Goal: Transaction & Acquisition: Purchase product/service

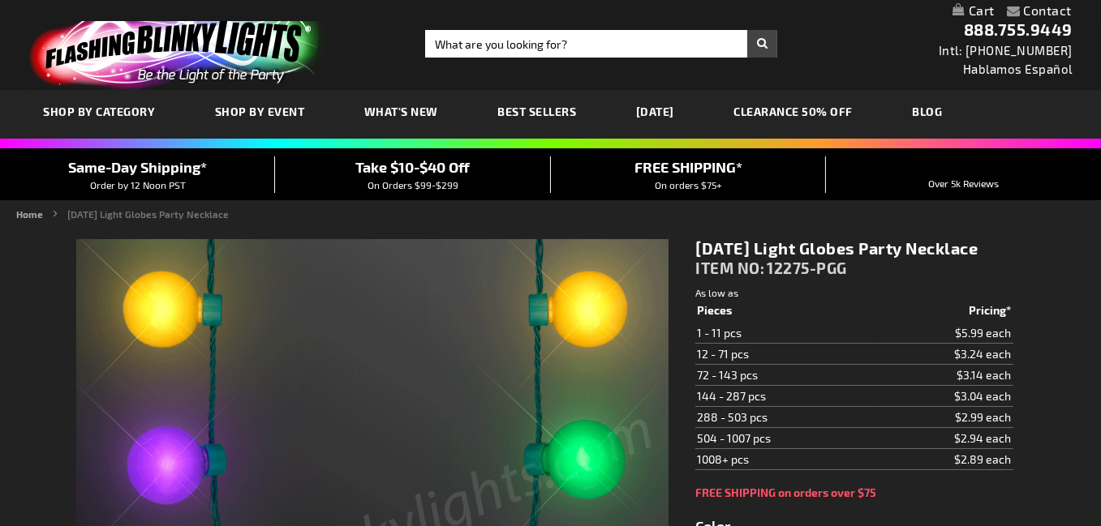
type input "5638"
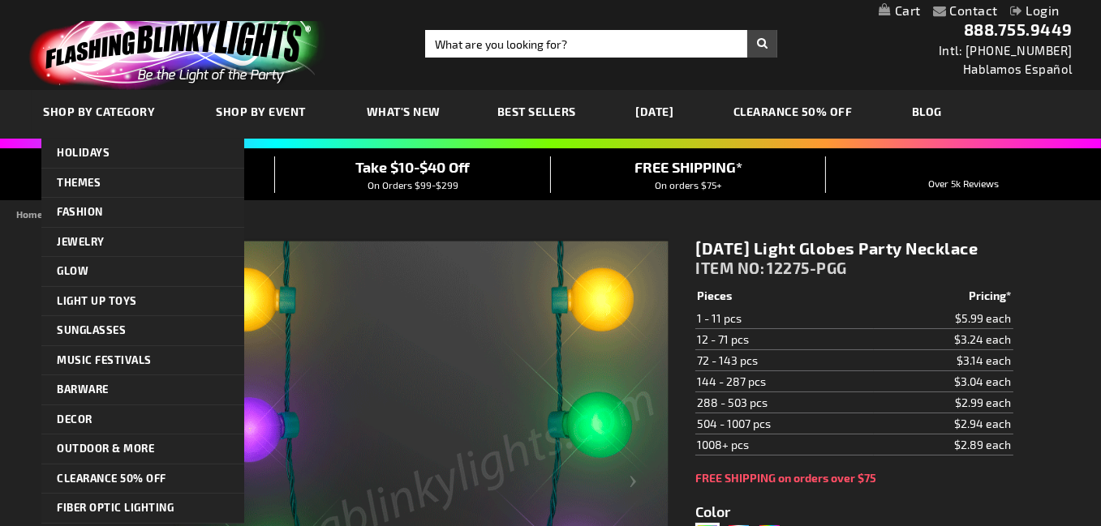
click at [114, 118] on span "SHOP BY CATEGORY" at bounding box center [100, 112] width 112 height 14
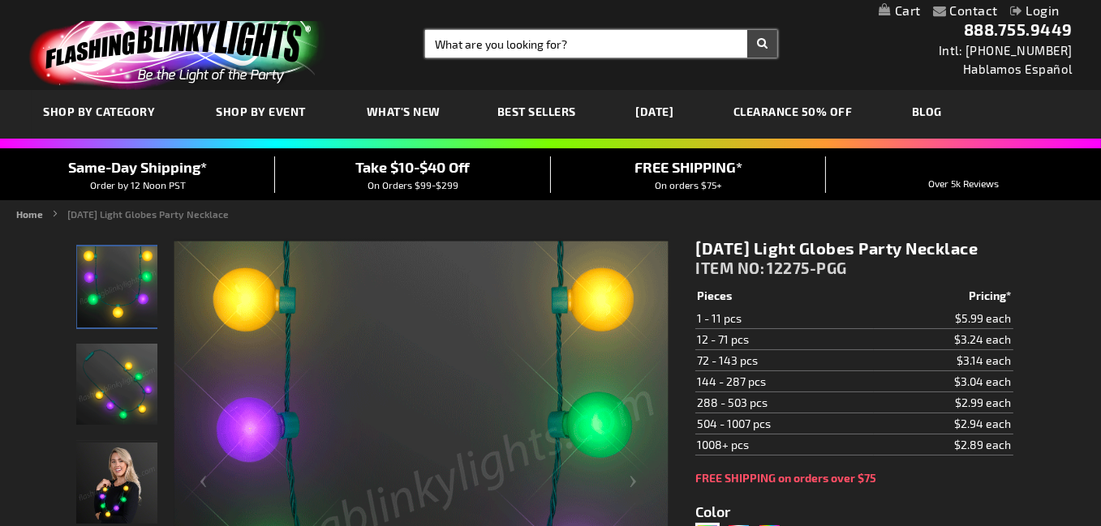
click at [577, 41] on input "Search" at bounding box center [601, 44] width 352 height 28
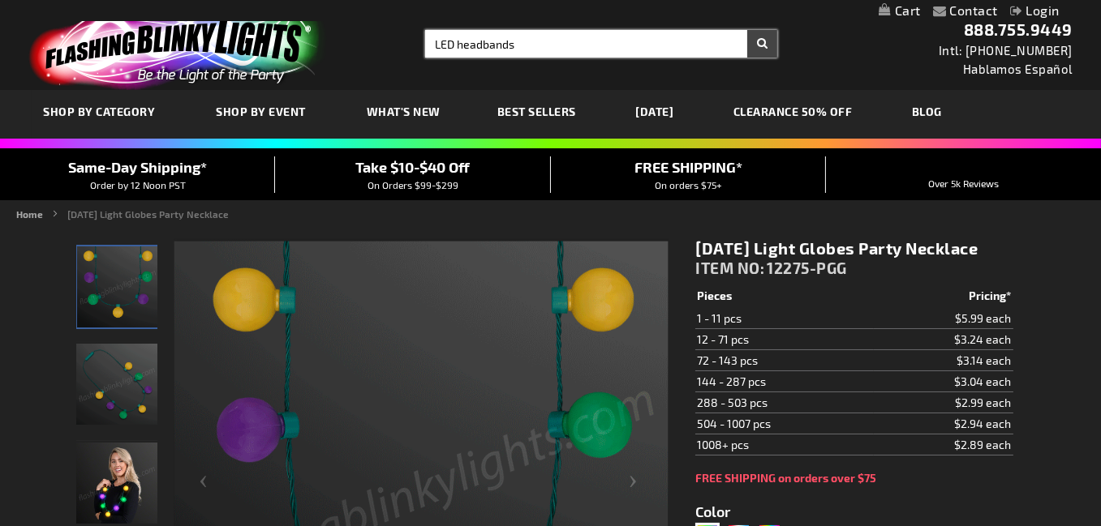
type input "LED headbands"
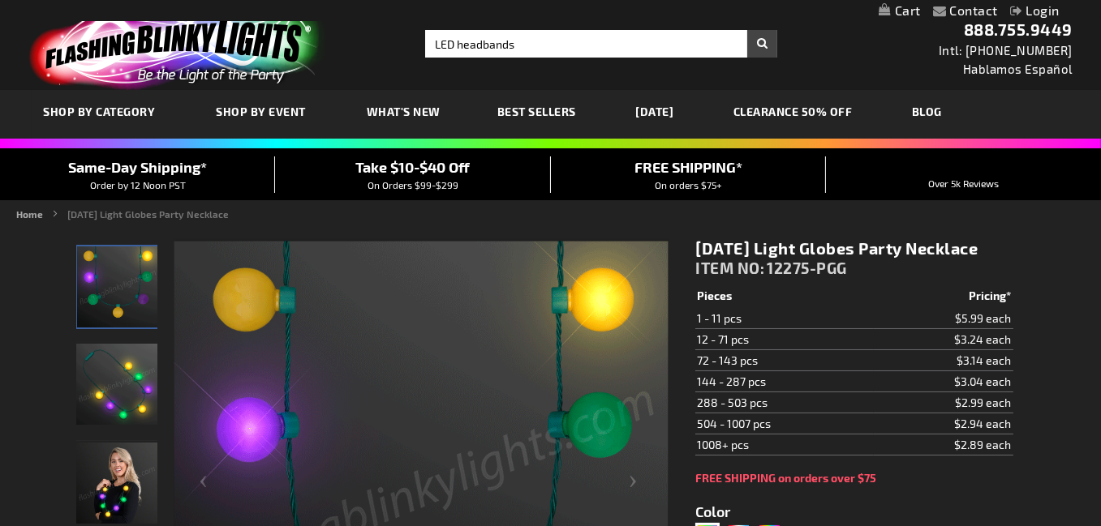
click at [747, 43] on button "Search" at bounding box center [762, 44] width 30 height 28
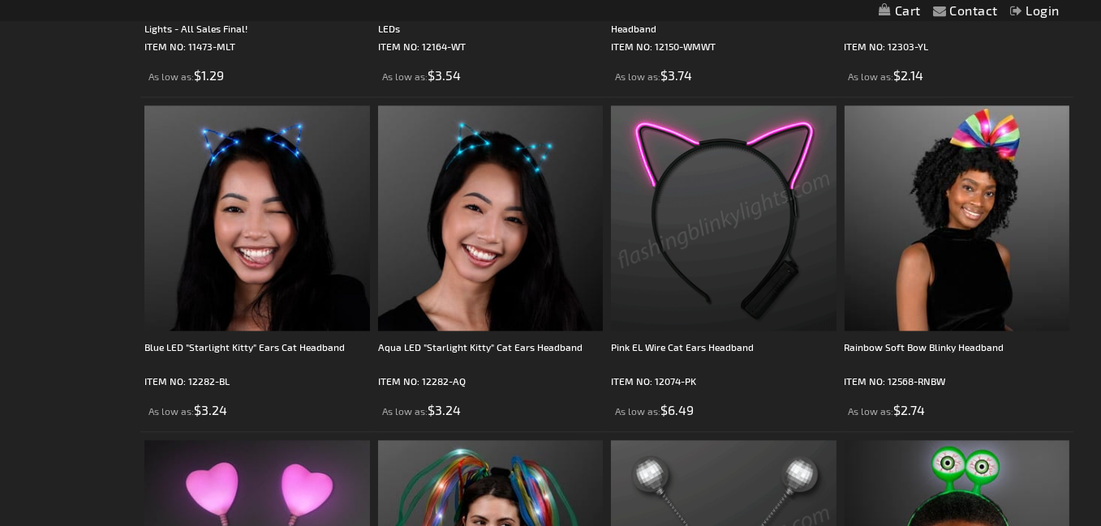
scroll to position [4624, 0]
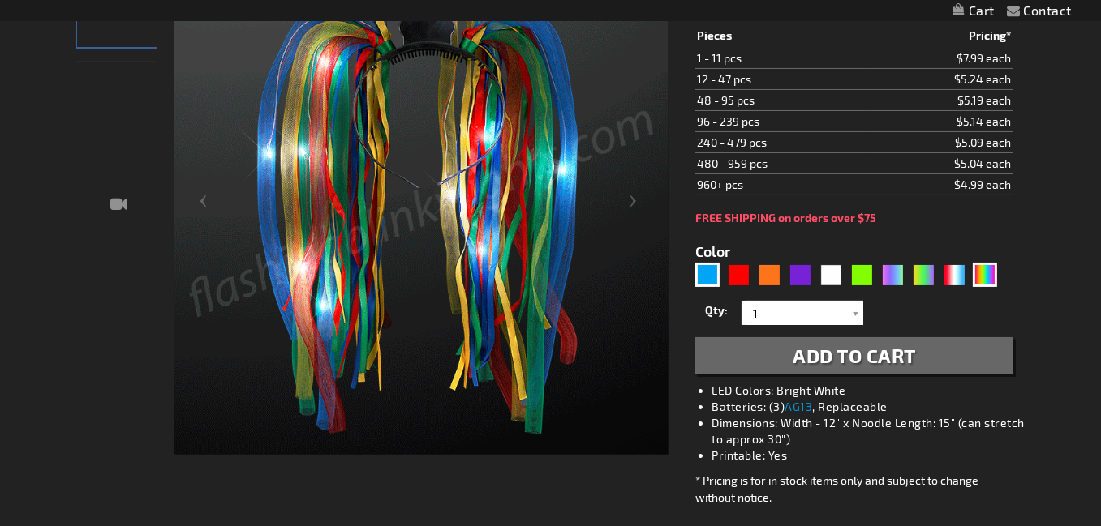
scroll to position [245, 0]
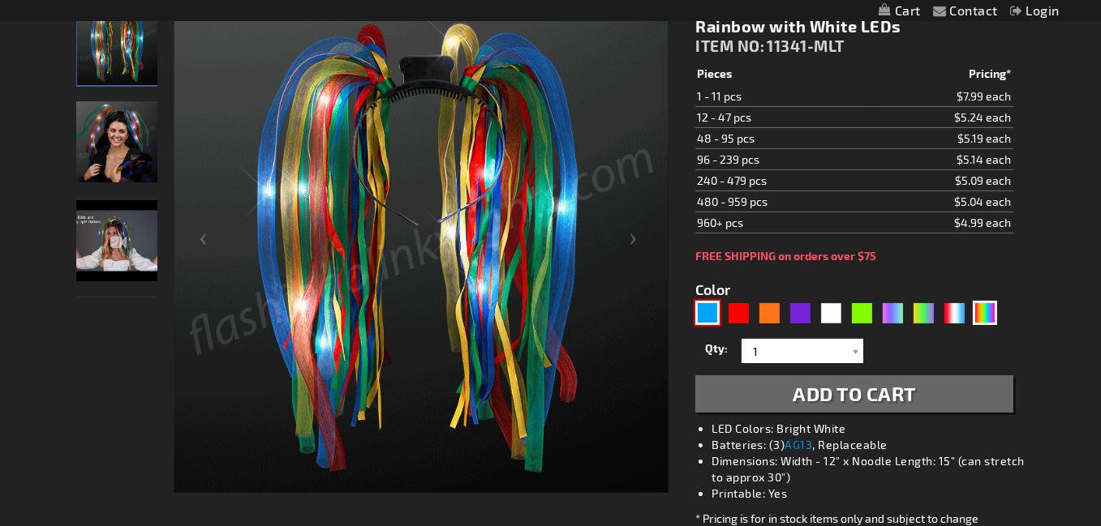
click at [707, 323] on div "Blue" at bounding box center [707, 313] width 24 height 24
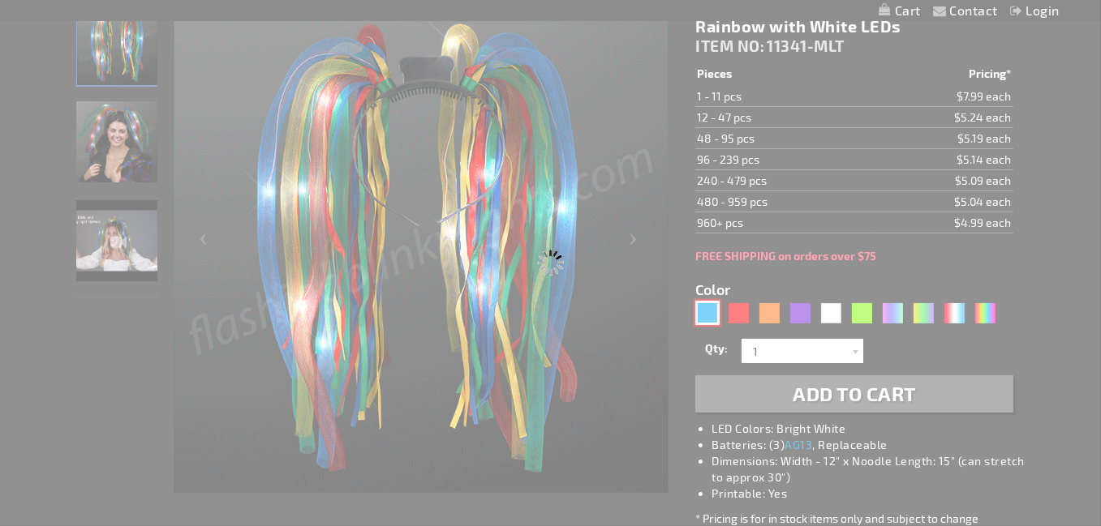
type input "5629"
select select
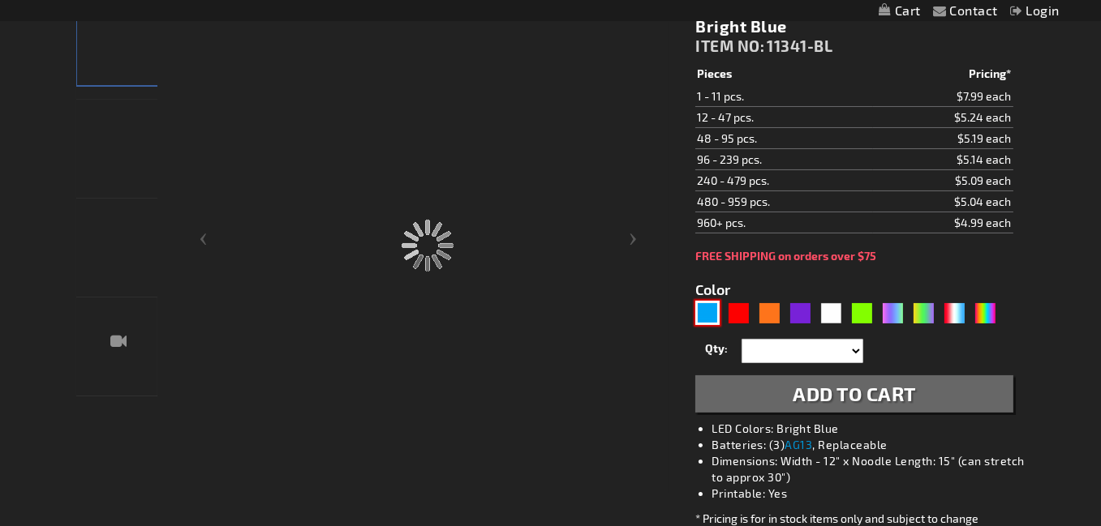
type input "11341-BL"
type input "Customize - Light Up Hair Noodle Headbands - Bright Blue - ITEM NO: 11341-BL"
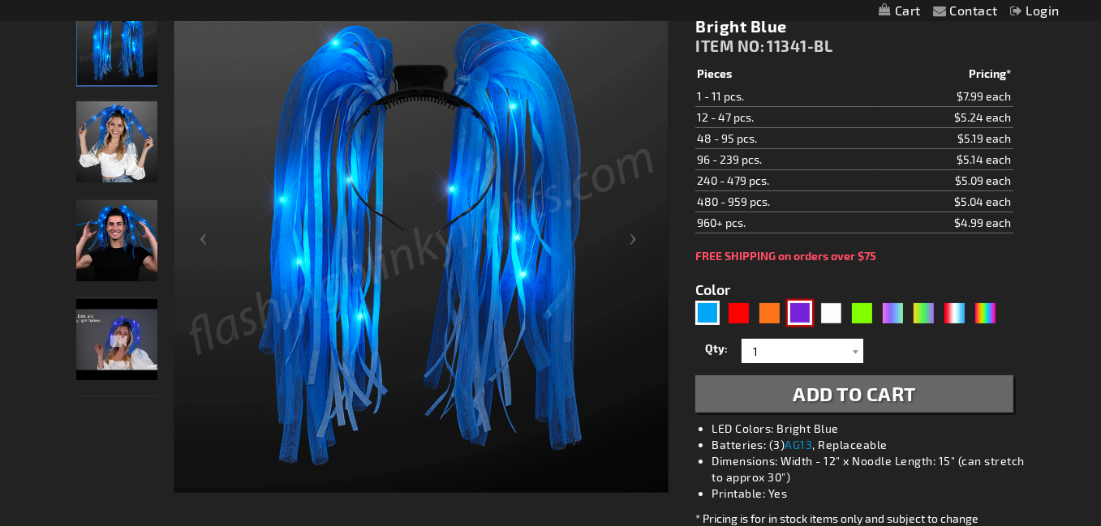
click at [793, 325] on div "Purple" at bounding box center [800, 313] width 24 height 24
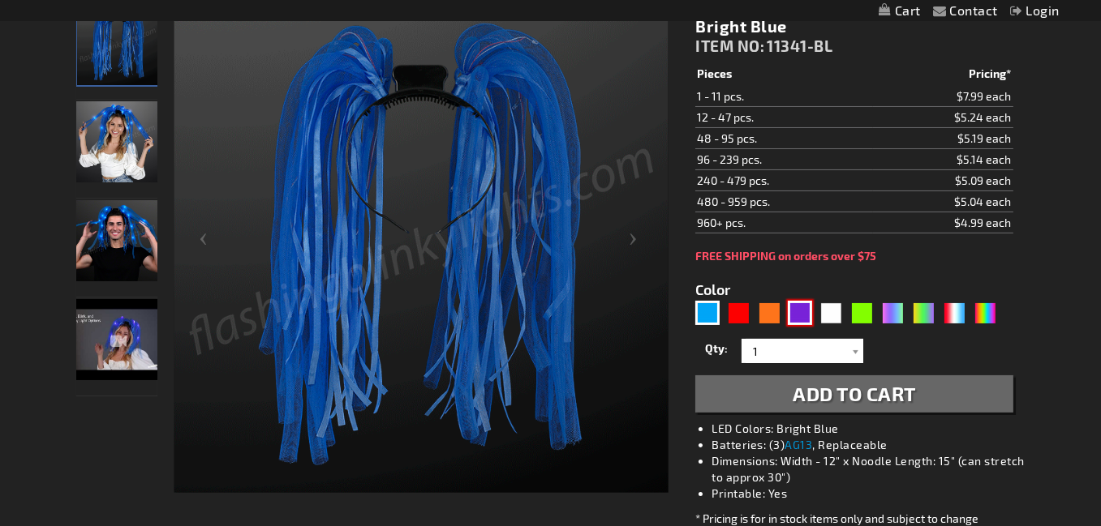
type input "5640"
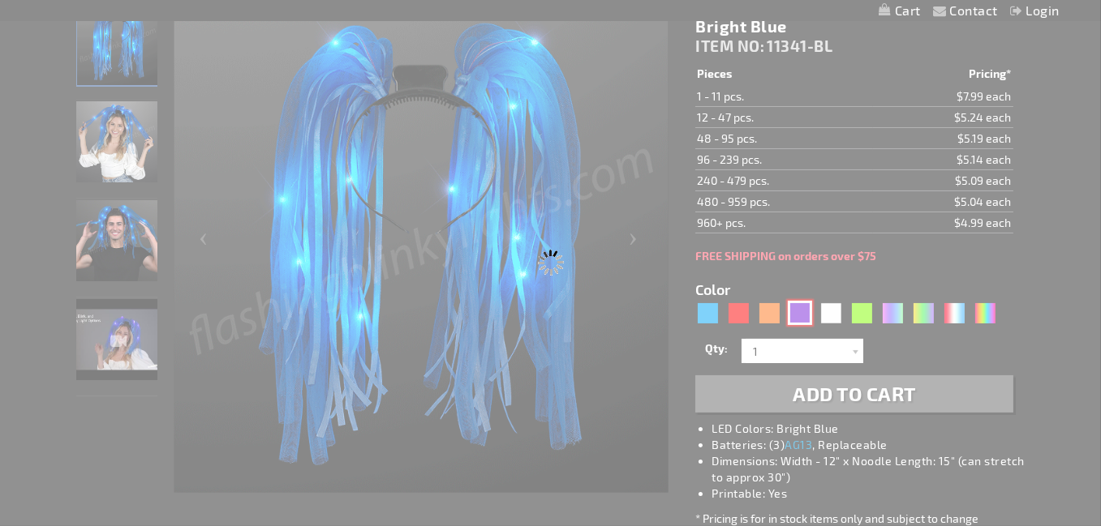
type input "11341-PR"
type input "Customize - Light Up Hair Noodles Headband - Purple - ITEM NO: 11341-PR"
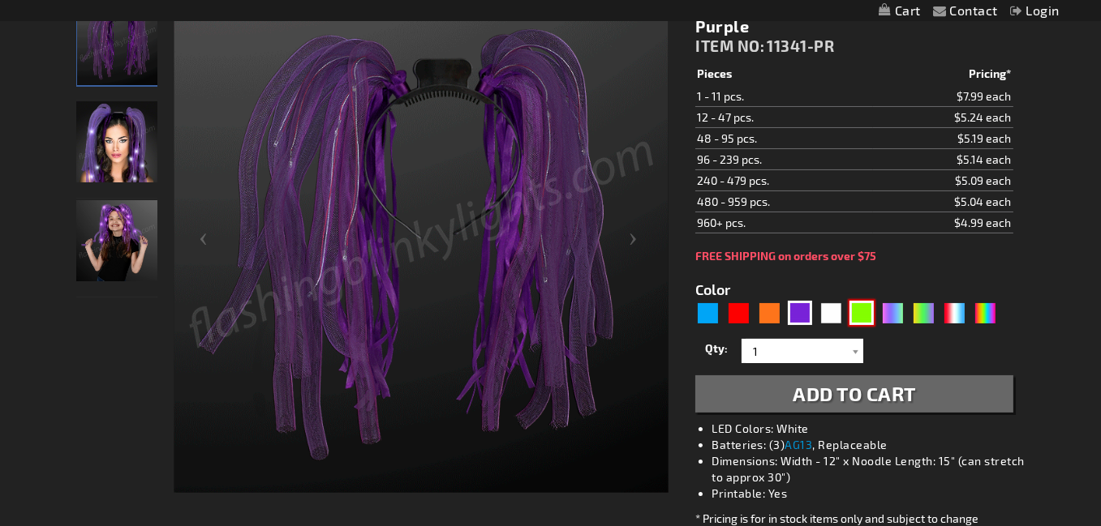
click at [857, 325] on div "Green" at bounding box center [861, 313] width 24 height 24
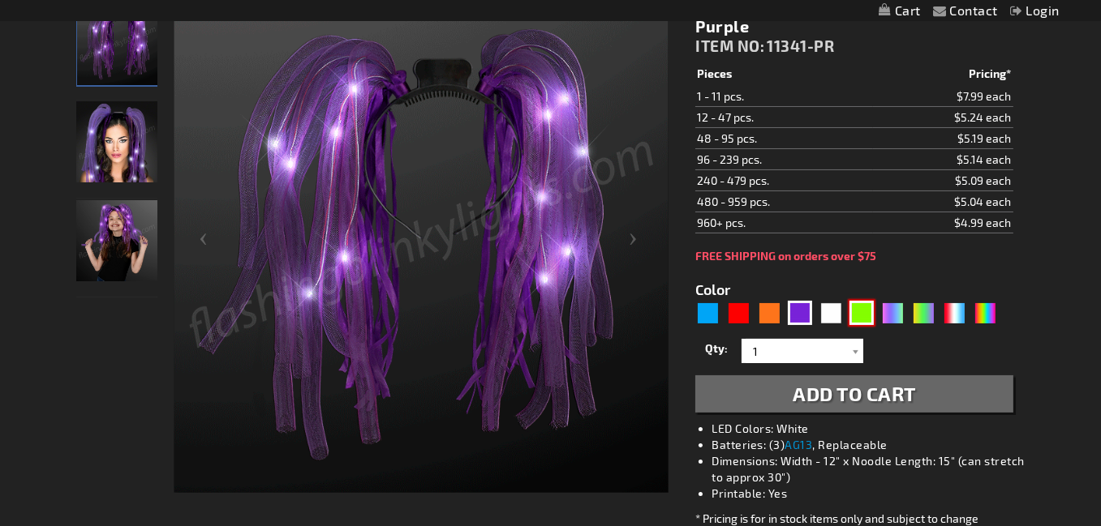
type input "5648"
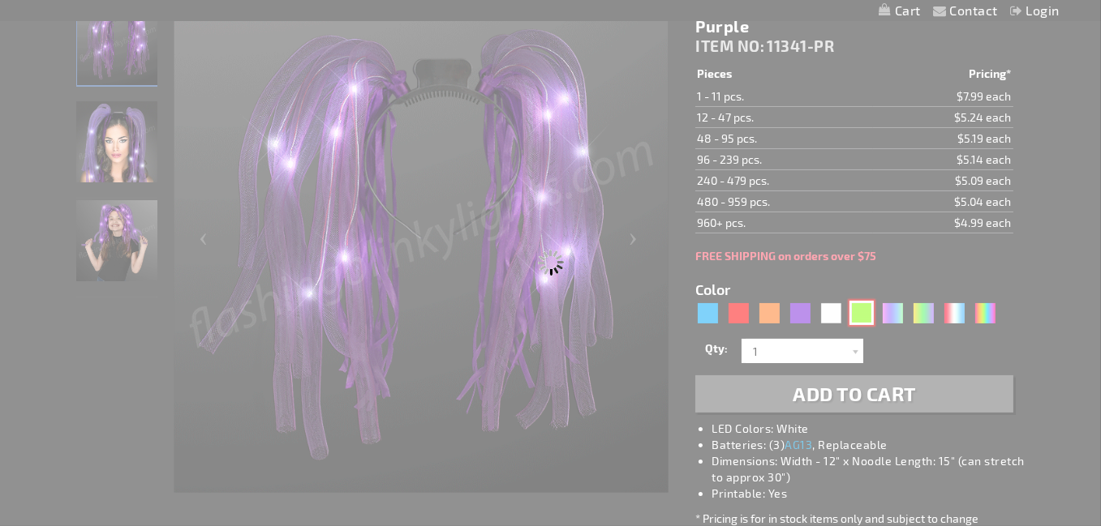
type input "11341-GN"
type input "Customize - Light Up Hair Noodles Headband - Irish Green - ITEM NO: 11341-GN"
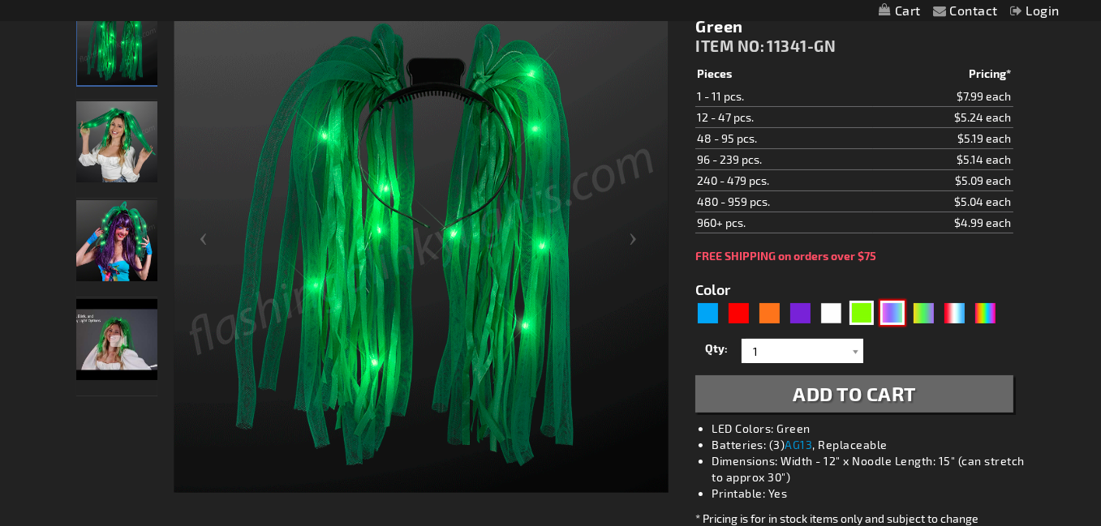
click at [892, 323] on div "Neon" at bounding box center [892, 313] width 24 height 24
type input "5636"
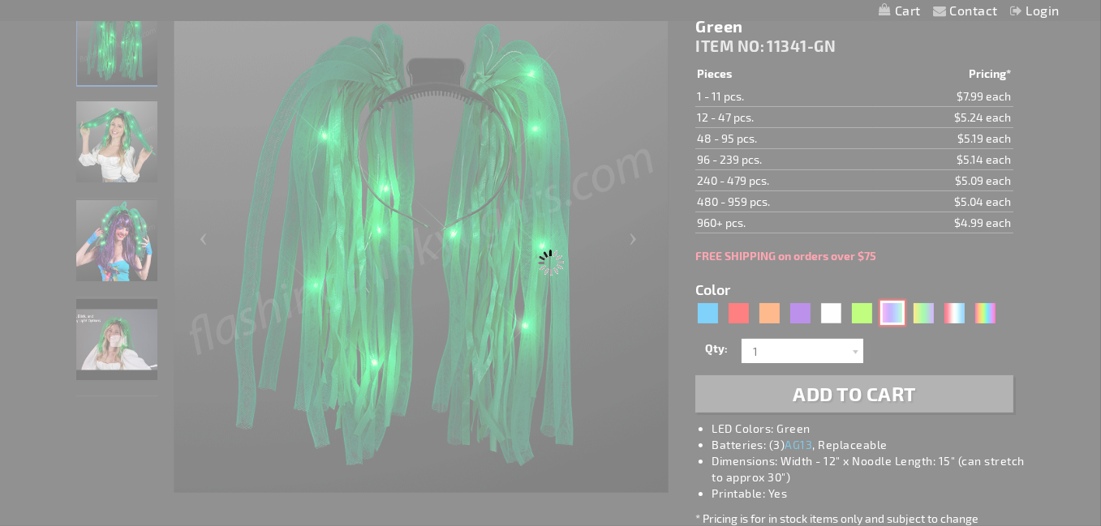
type input "11341-NEON"
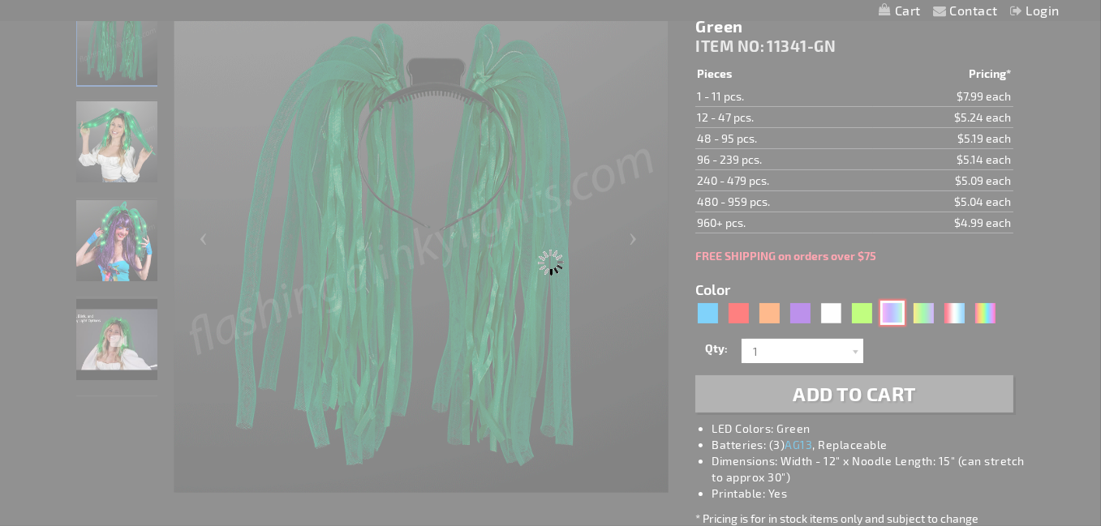
type input "Customize - Neon Rave Noodle Hair Headbands with Purple LEDs - ITEM NO: 11341-N…"
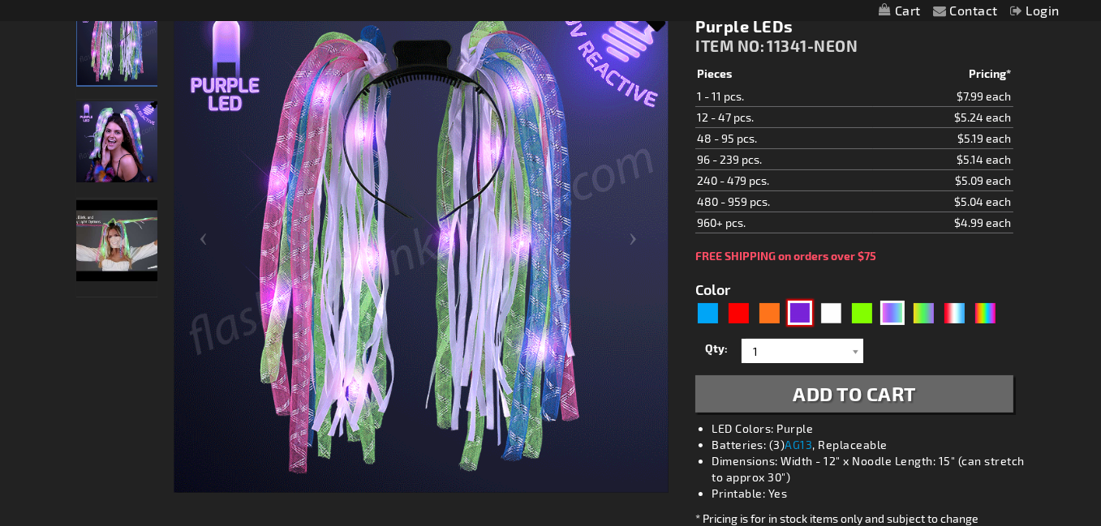
click at [792, 324] on div "Purple" at bounding box center [800, 313] width 24 height 24
type input "5640"
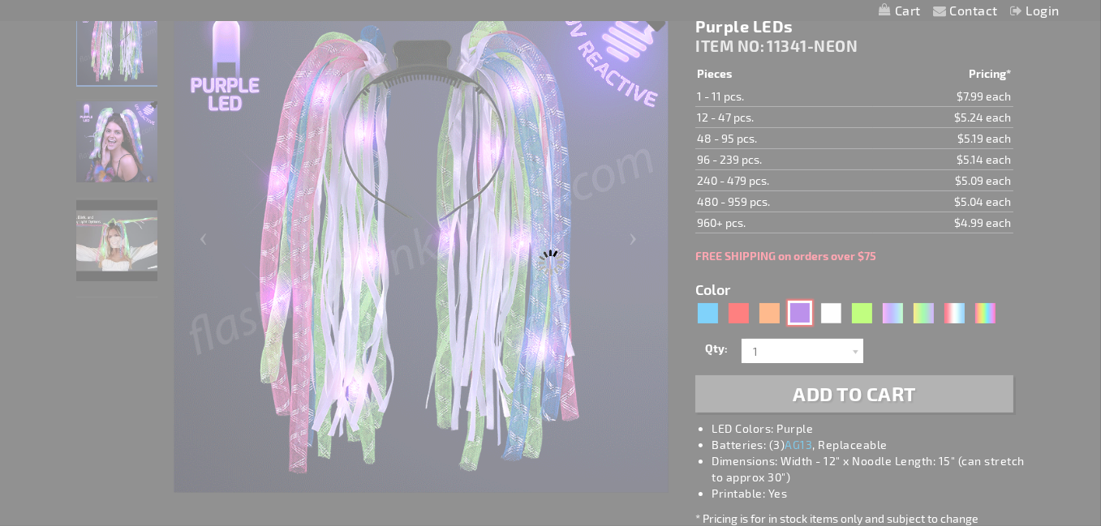
type input "11341-PR"
type input "Customize - Light Up Hair Noodles Headband - Purple - ITEM NO: 11341-PR"
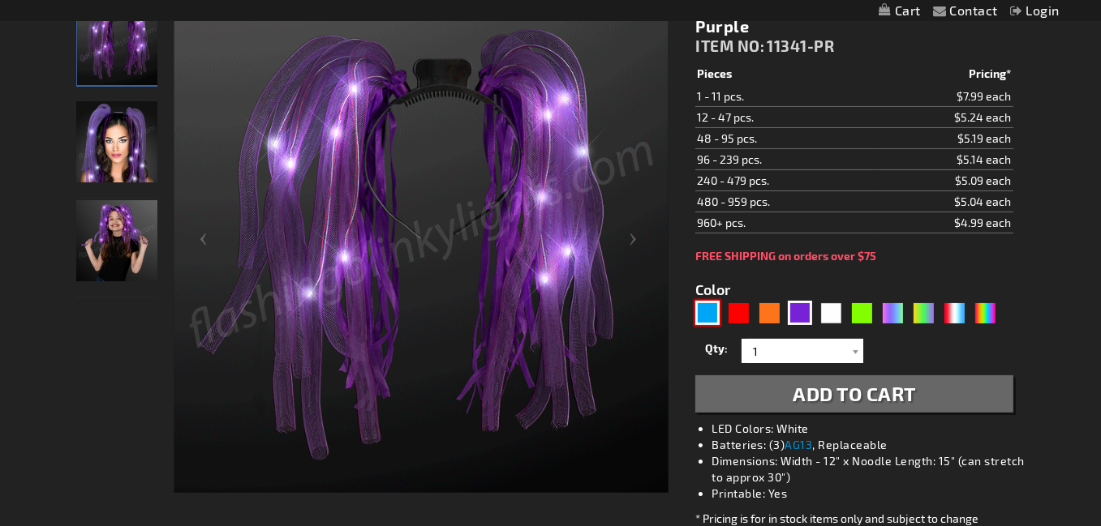
click at [708, 321] on div "Blue" at bounding box center [707, 313] width 24 height 24
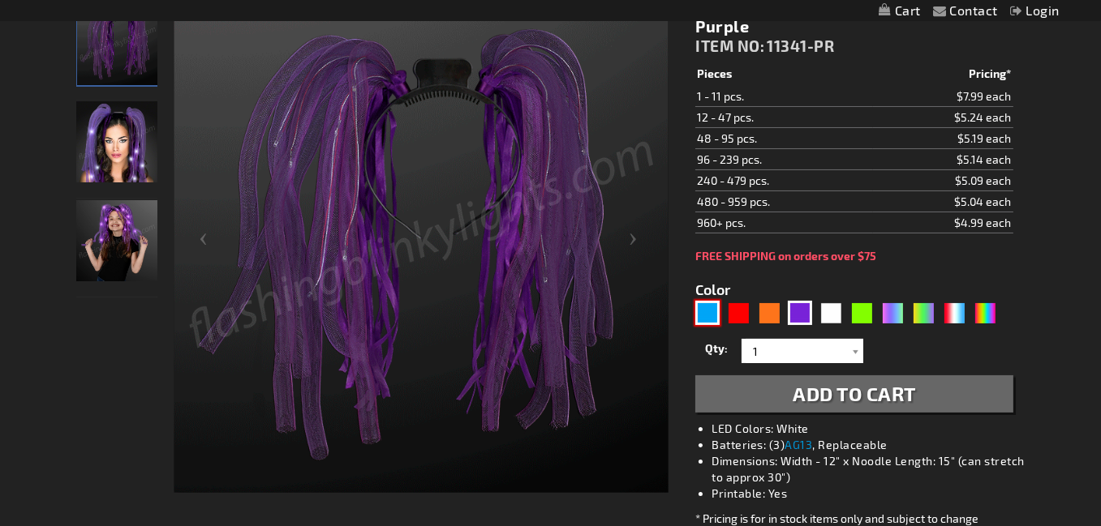
type input "5629"
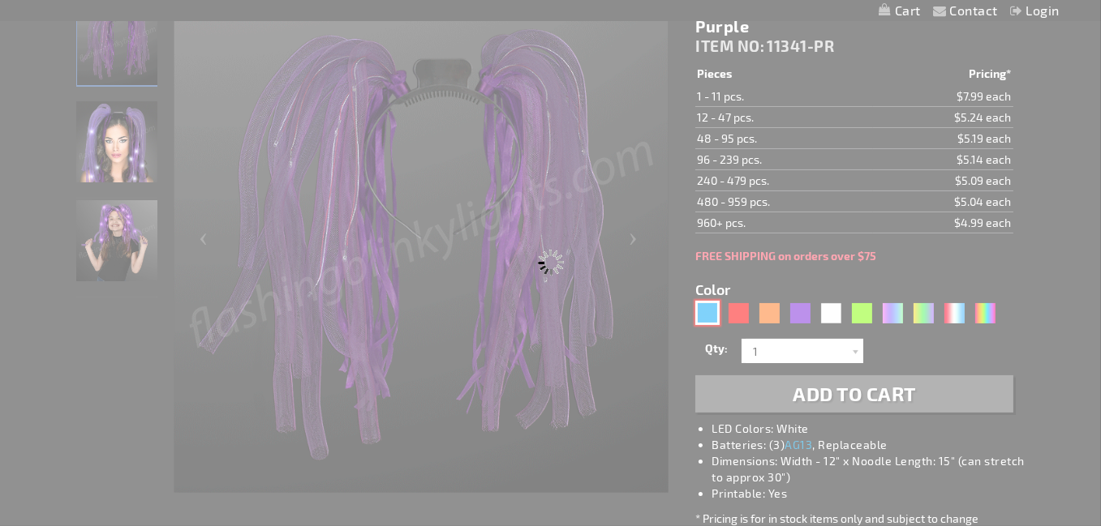
type input "11341-BL"
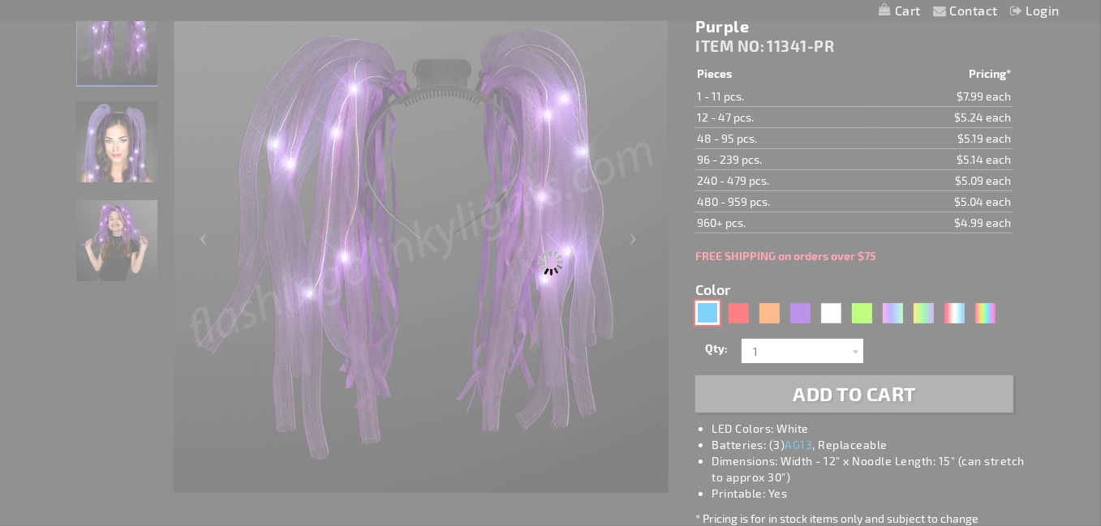
type input "Customize - Light Up Hair Noodle Headbands - Bright Blue - ITEM NO: 11341-BL"
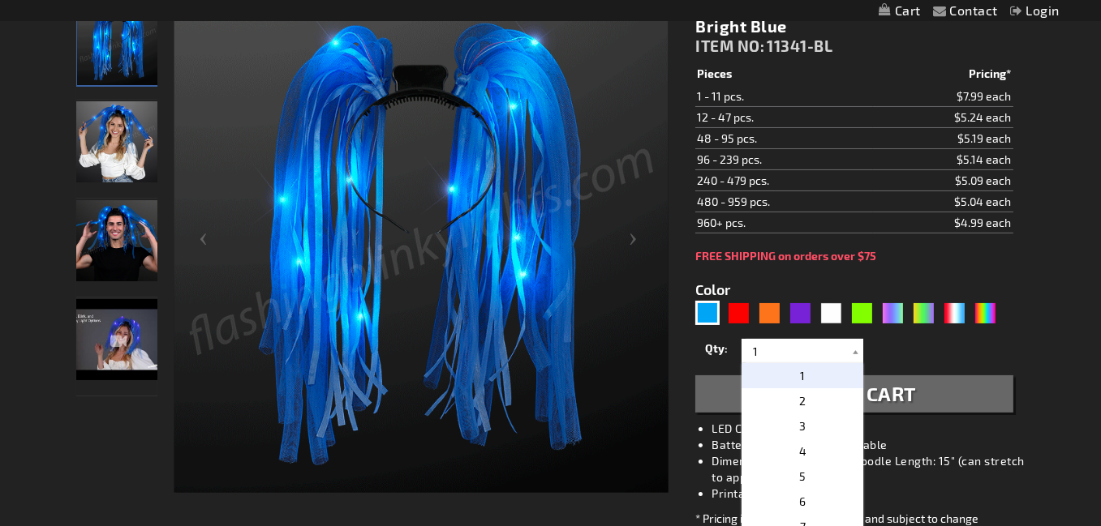
click at [857, 362] on div at bounding box center [855, 351] width 16 height 24
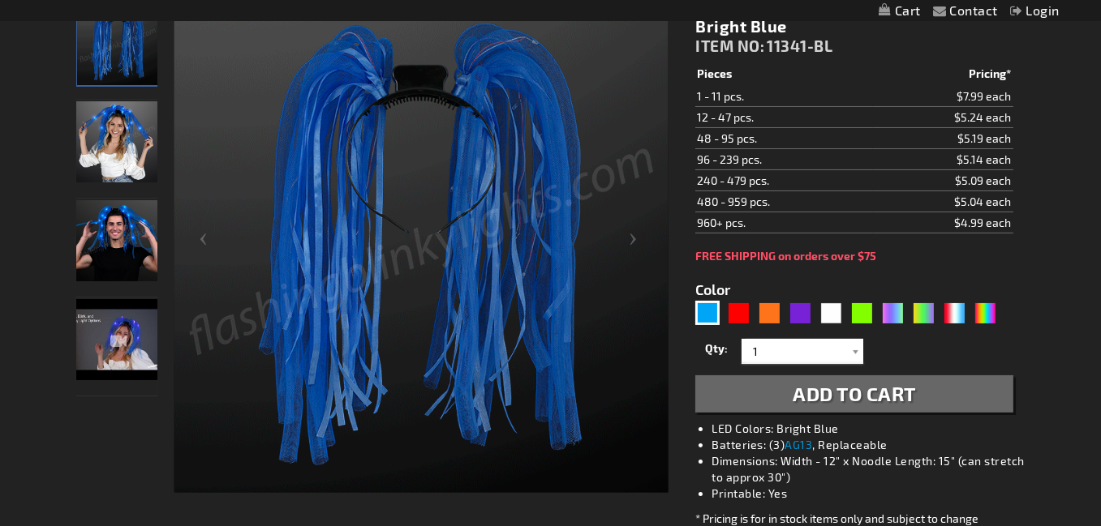
click at [857, 362] on div at bounding box center [855, 351] width 16 height 24
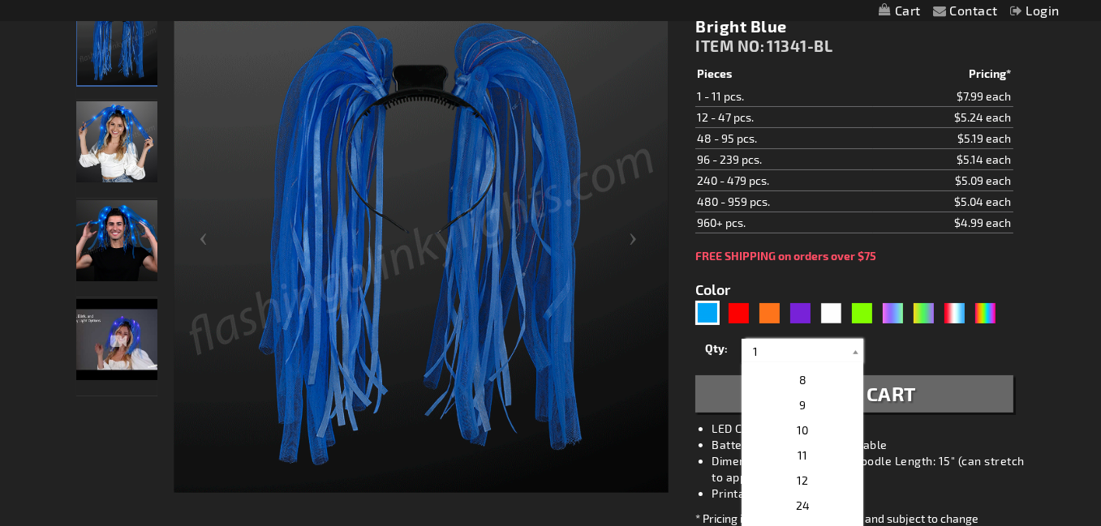
scroll to position [188, 0]
click at [797, 471] on span "12" at bounding box center [802, 464] width 11 height 14
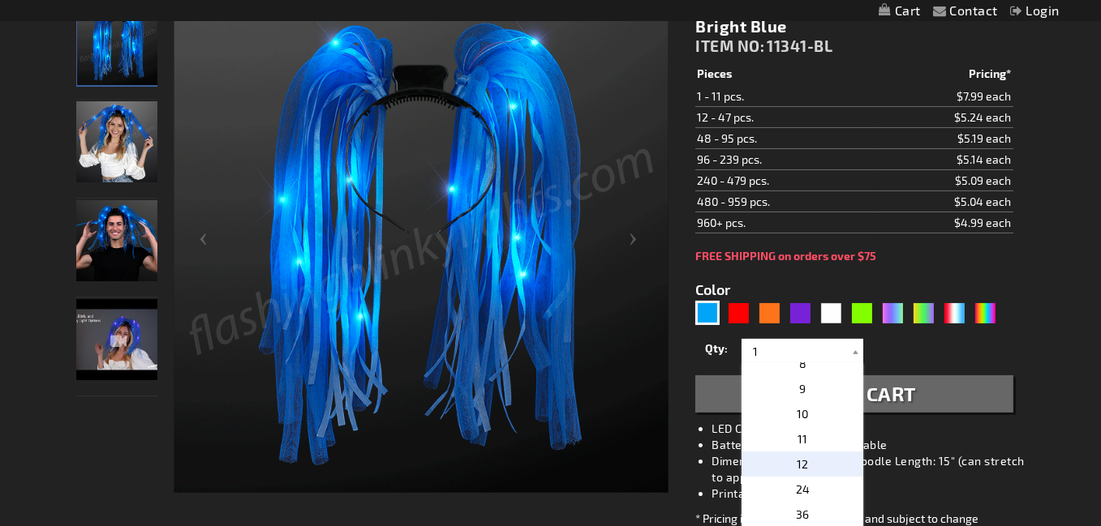
type input "12"
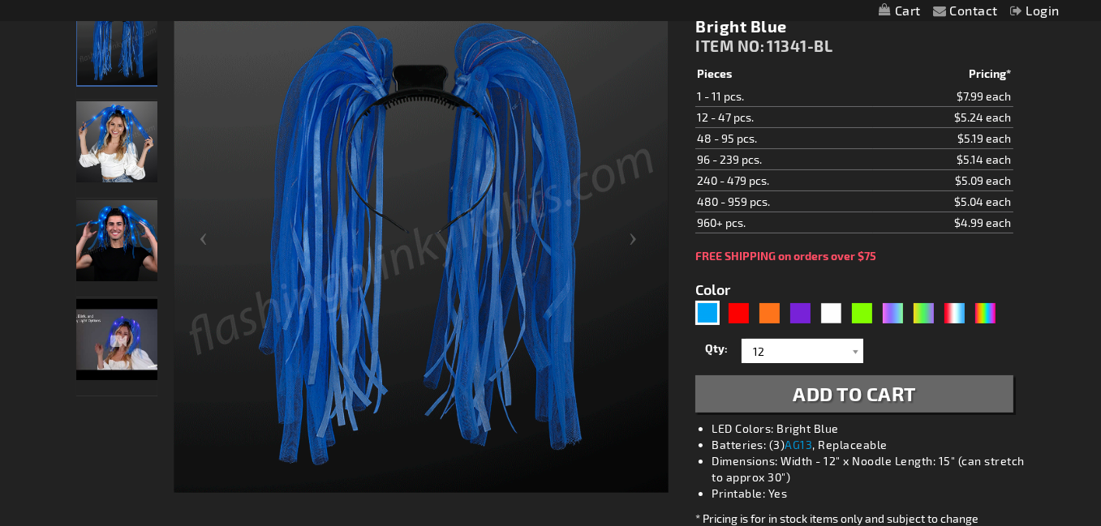
click at [859, 405] on span "Add to Cart" at bounding box center [853, 394] width 123 height 24
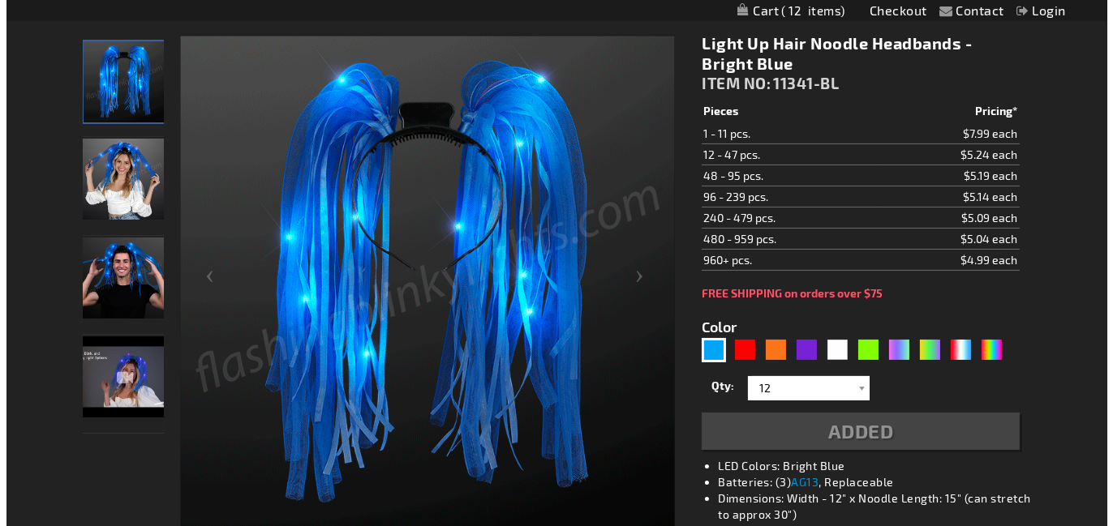
scroll to position [282, 0]
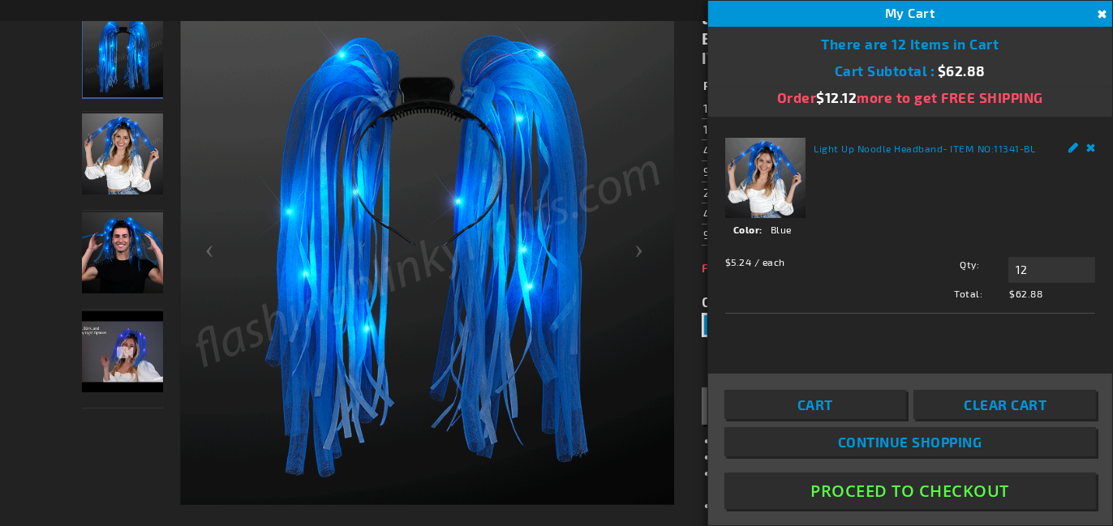
click at [878, 437] on span "Continue Shopping" at bounding box center [910, 442] width 144 height 16
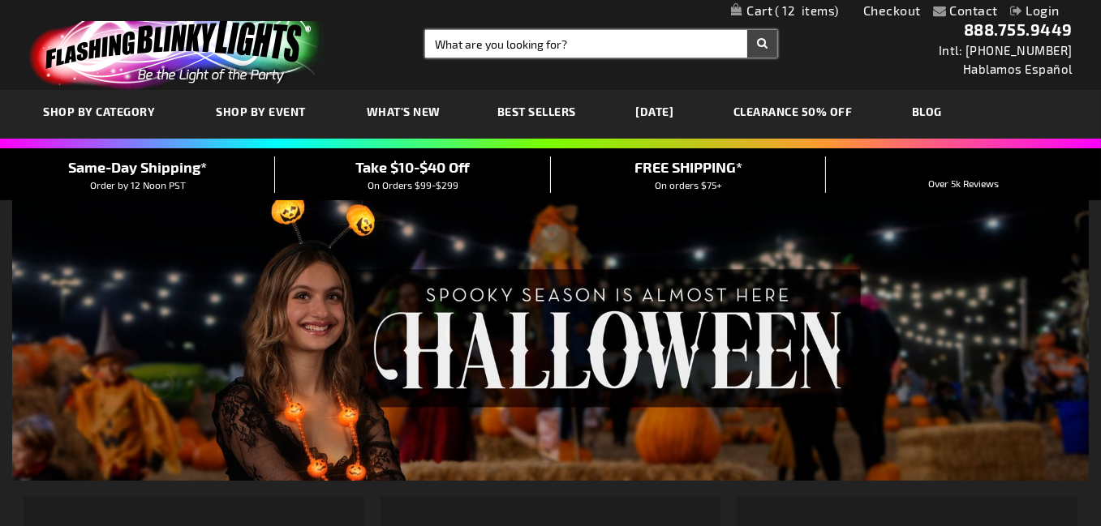
click at [598, 39] on input "Search" at bounding box center [601, 44] width 352 height 28
type input "headbands"
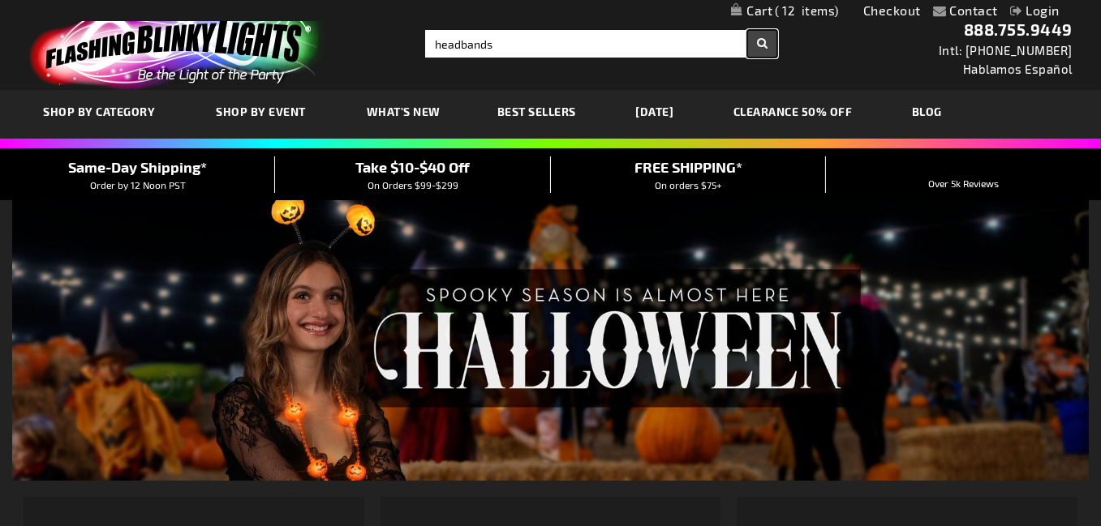
click at [747, 39] on button "Search" at bounding box center [762, 44] width 30 height 28
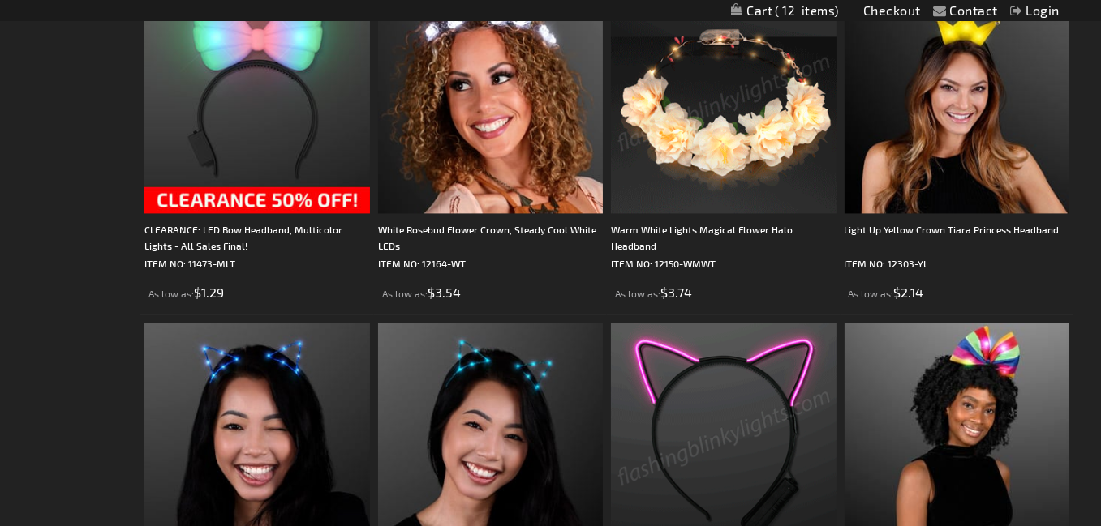
scroll to position [4382, 0]
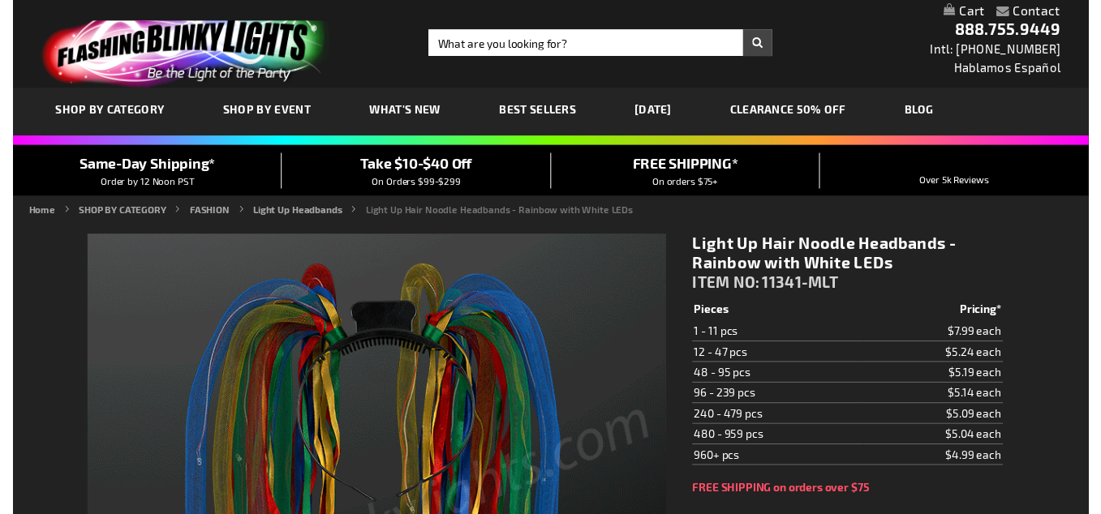
scroll to position [210, 0]
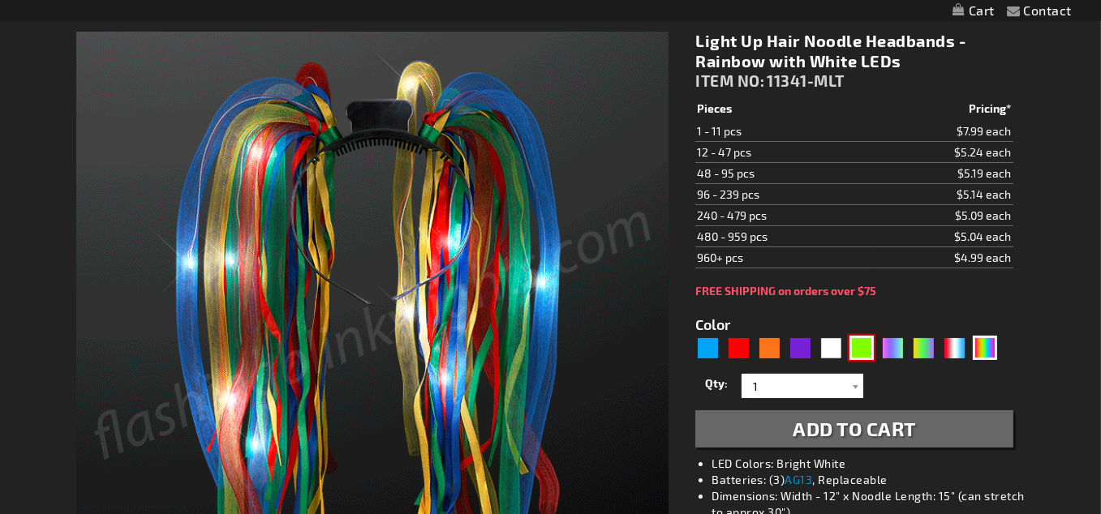
click at [865, 336] on div "Green" at bounding box center [861, 348] width 24 height 24
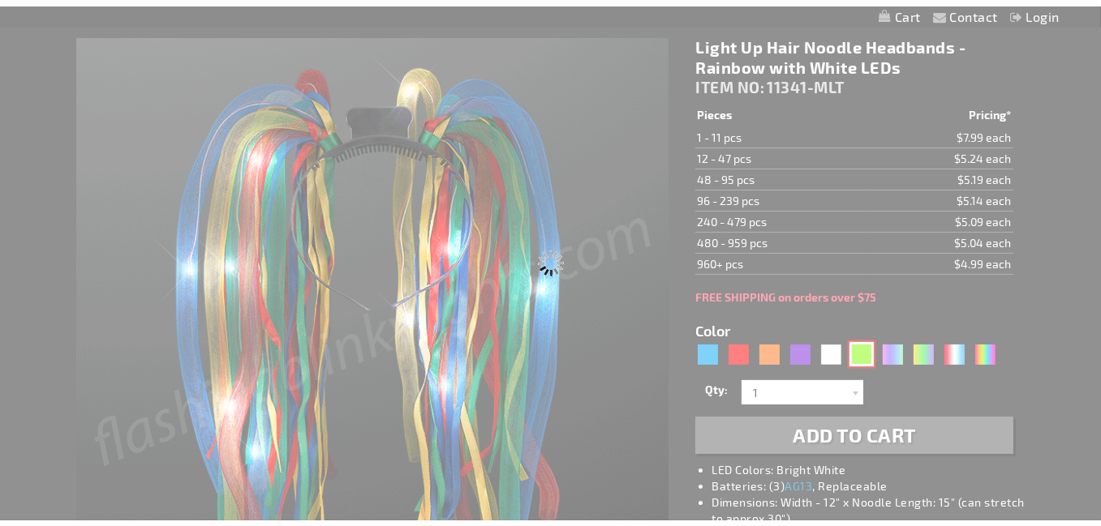
scroll to position [407, 0]
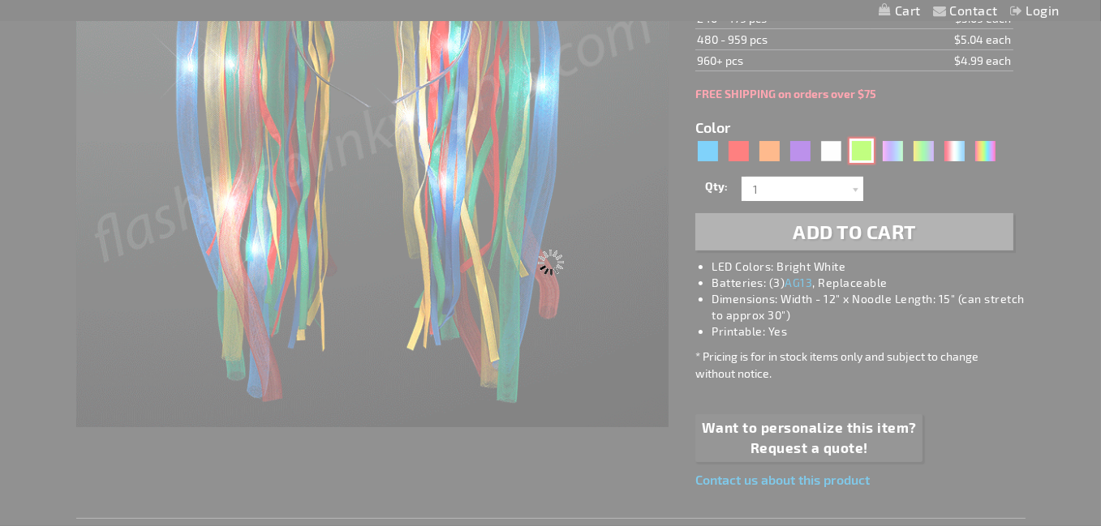
type input "5648"
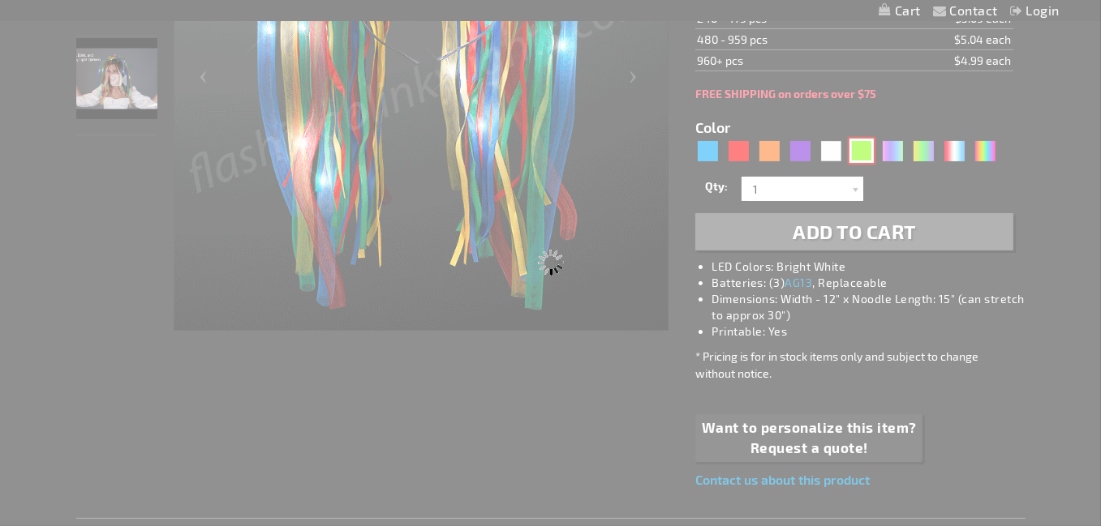
scroll to position [0, 0]
type input "11341-GN"
type input "Customize - Light Up Hair Noodles Headband - Irish Green - ITEM NO: 11341-GN"
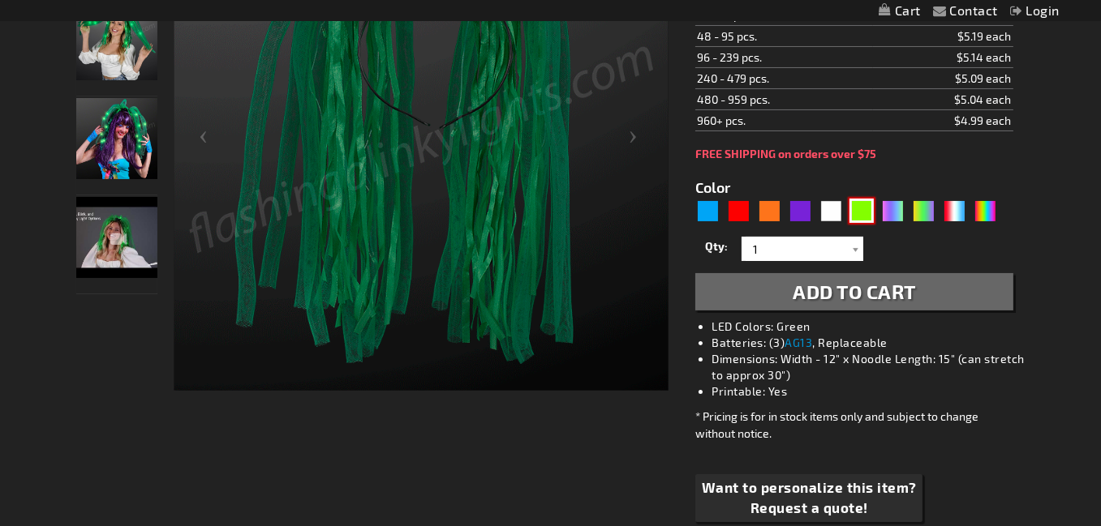
scroll to position [164, 0]
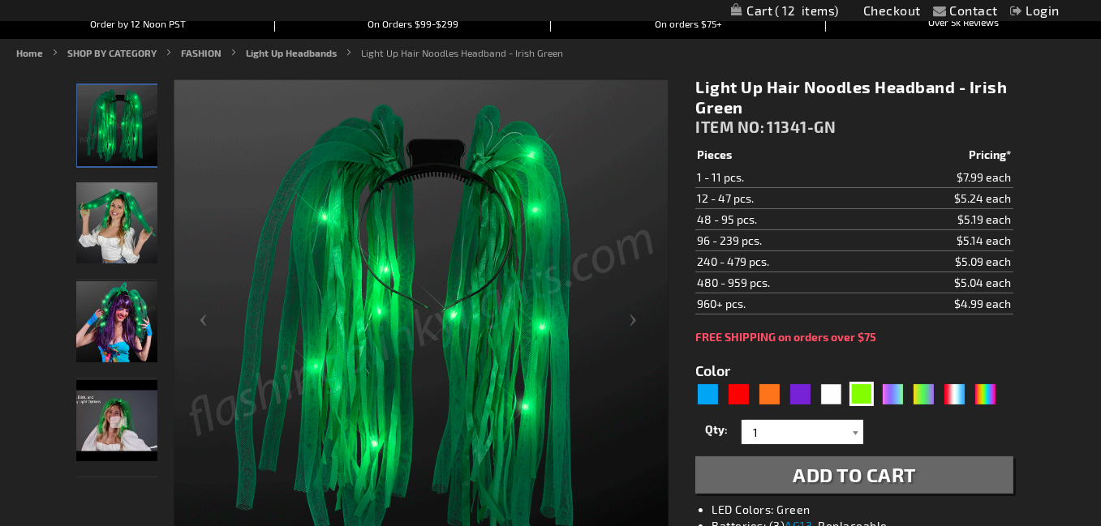
click at [853, 442] on div at bounding box center [855, 432] width 16 height 24
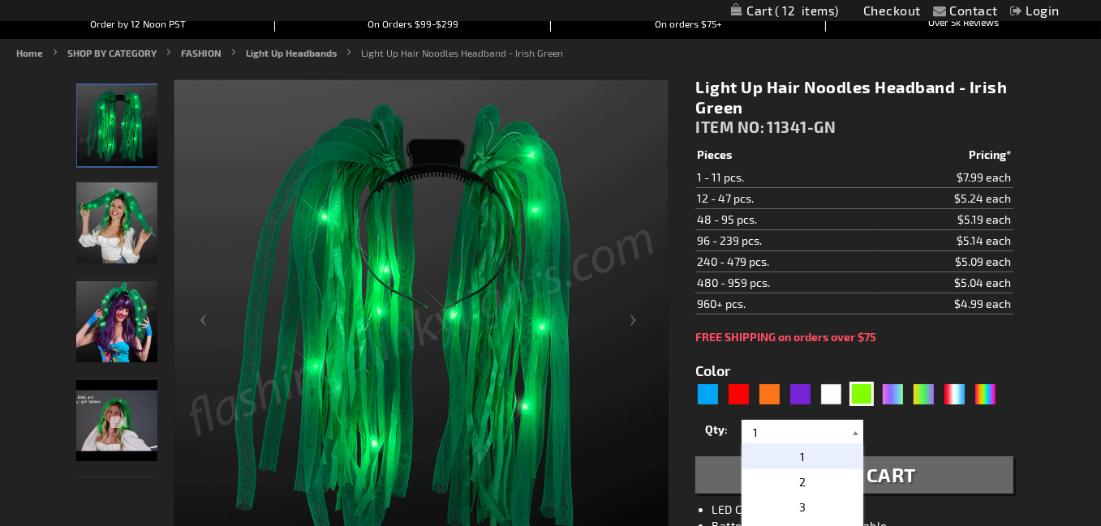
click at [853, 442] on div at bounding box center [855, 432] width 16 height 24
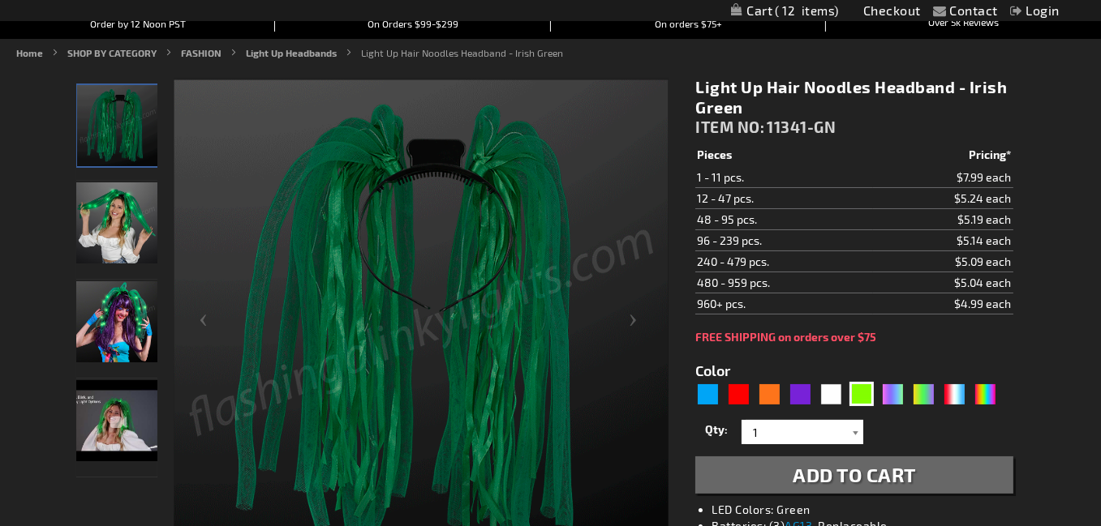
click at [853, 442] on div at bounding box center [855, 432] width 16 height 24
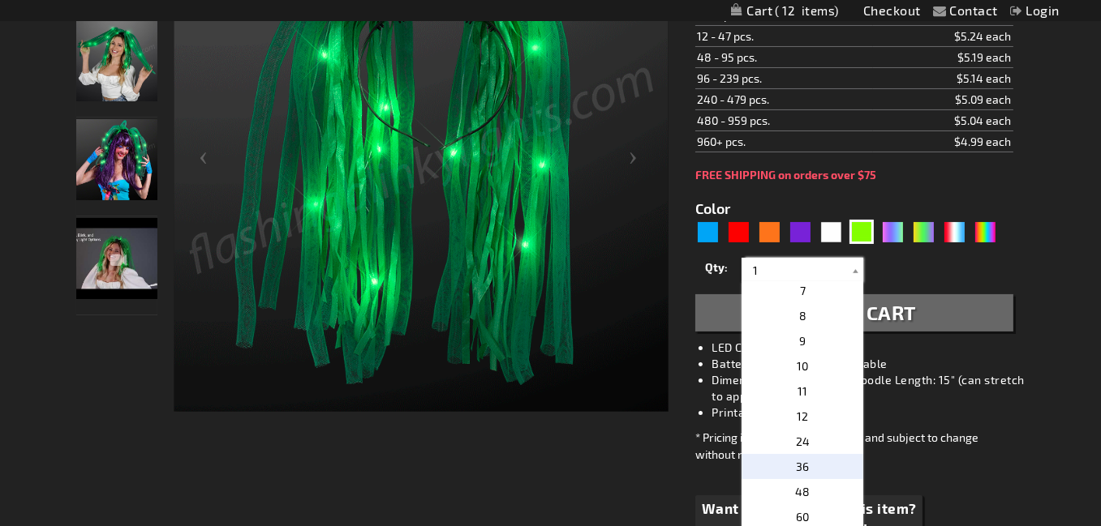
scroll to position [162, 0]
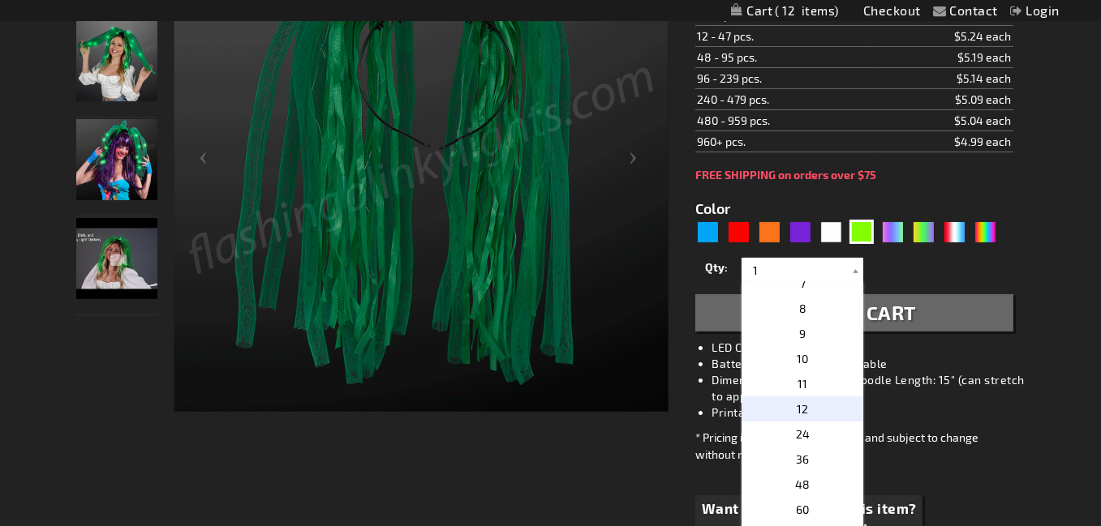
click at [817, 422] on p "12" at bounding box center [802, 409] width 122 height 25
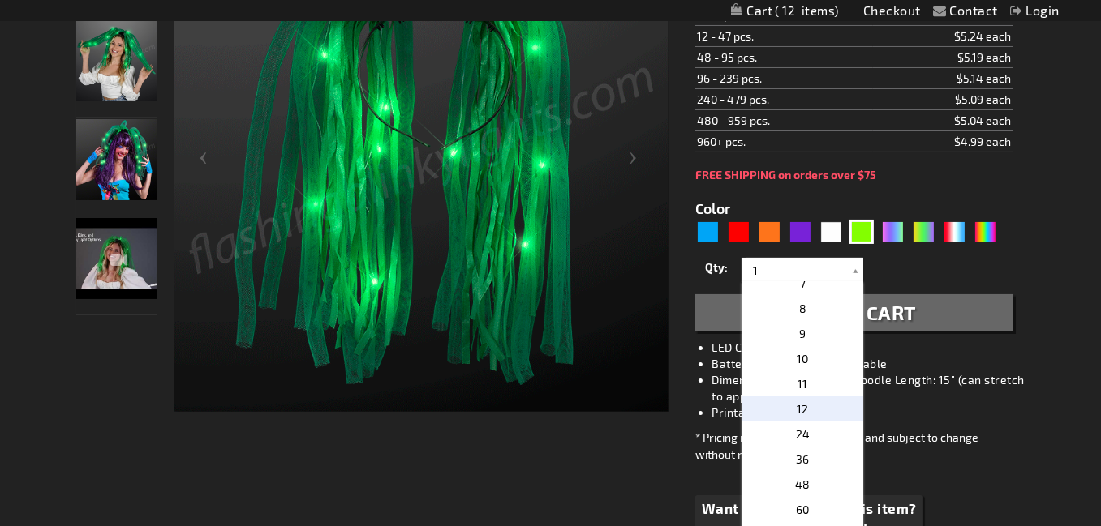
type input "12"
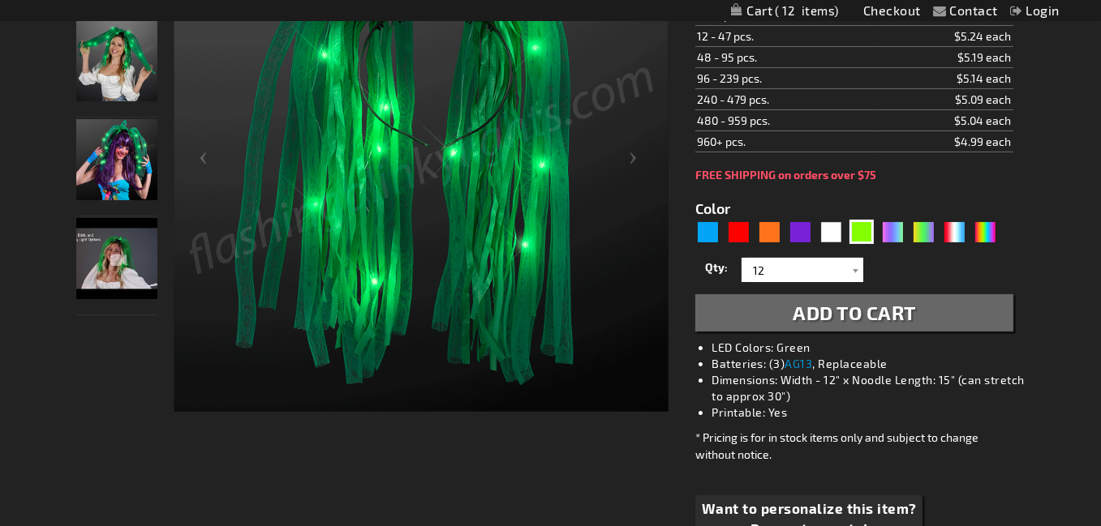
click at [881, 323] on span "Add to Cart" at bounding box center [853, 313] width 123 height 24
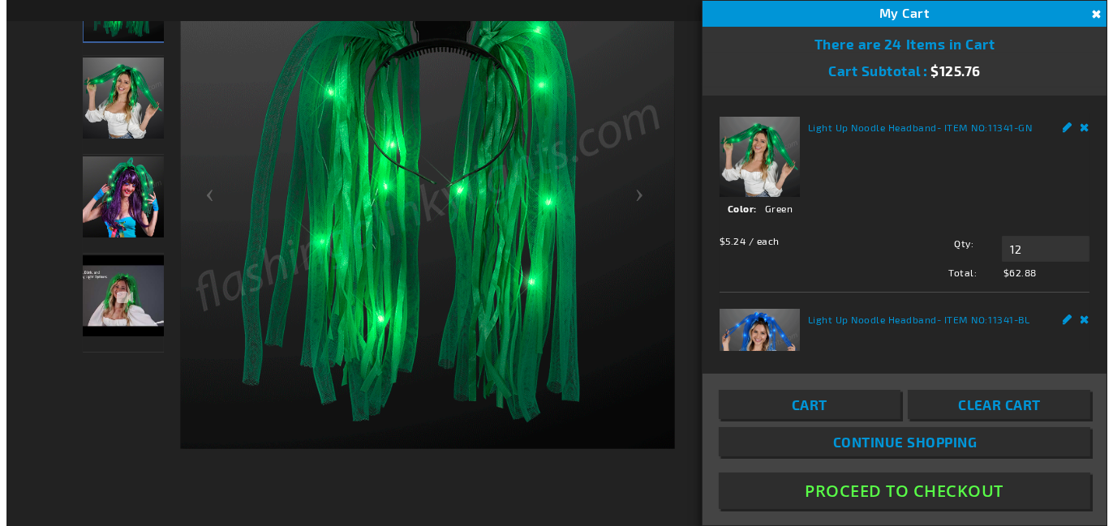
scroll to position [363, 0]
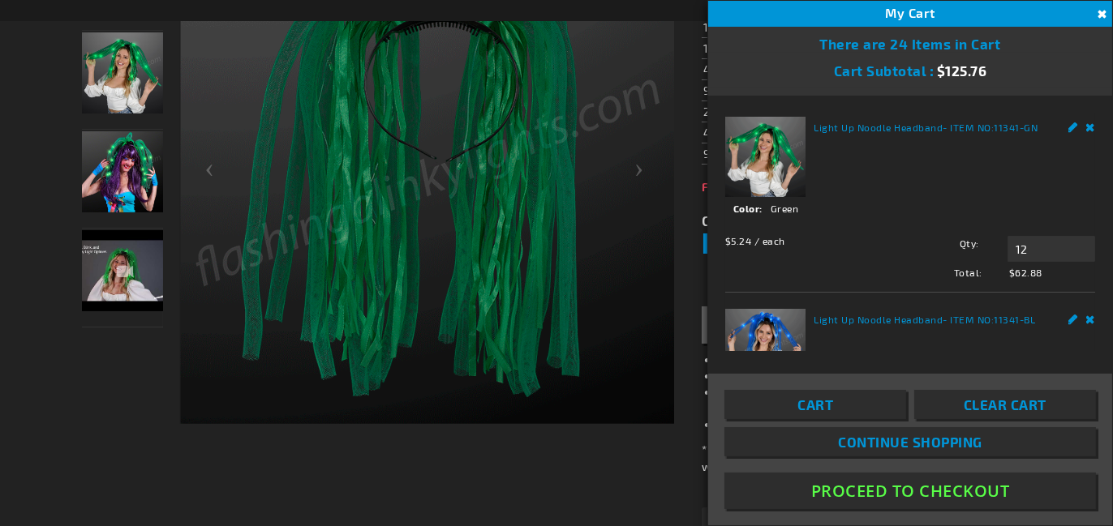
click at [1086, 128] on link "Remove" at bounding box center [1091, 125] width 10 height 17
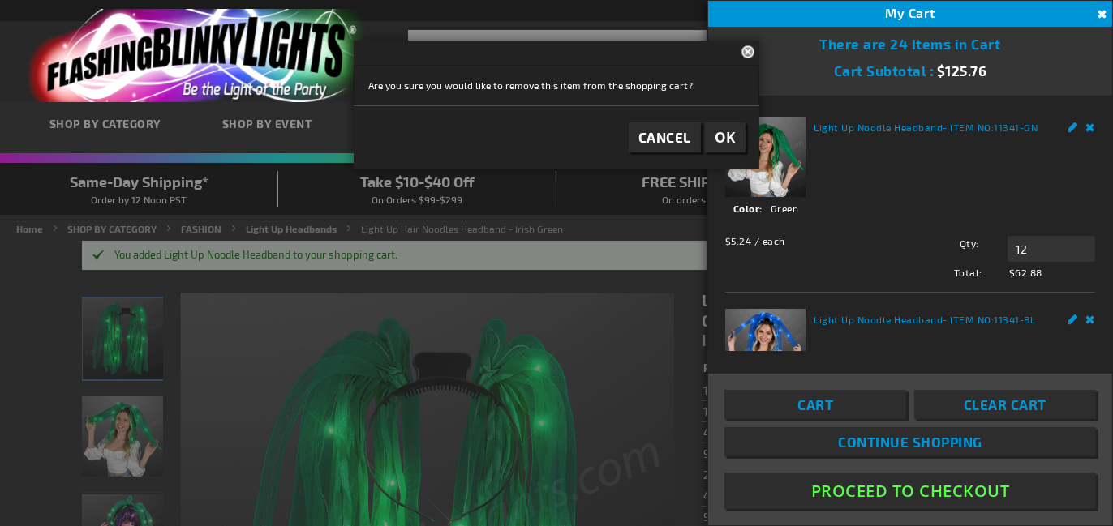
click at [665, 140] on span "Cancel" at bounding box center [664, 137] width 53 height 16
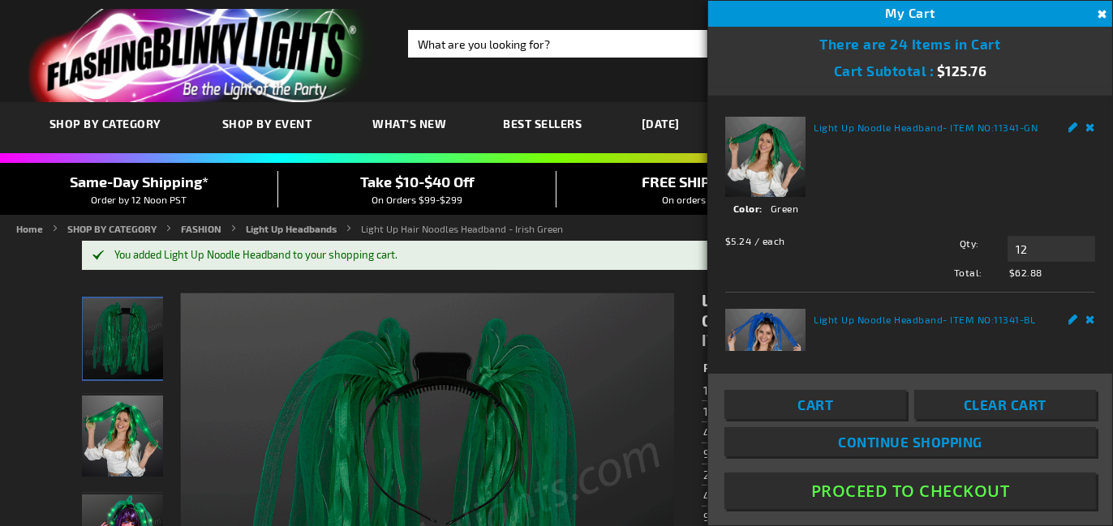
click at [838, 441] on span "Continue Shopping" at bounding box center [910, 442] width 144 height 16
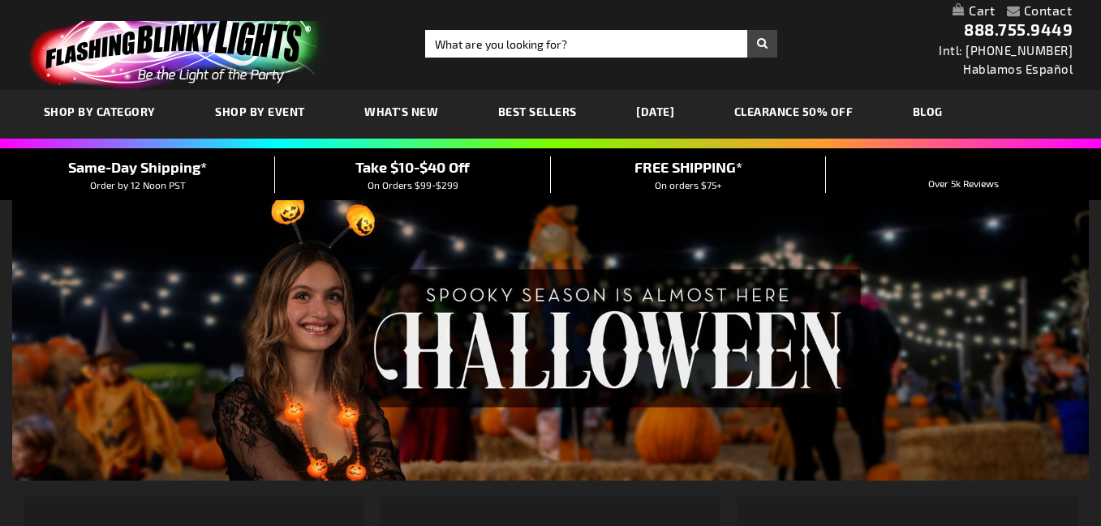
click at [552, 44] on input "Search" at bounding box center [601, 44] width 352 height 28
type input "headbands"
click at [747, 47] on button "Search" at bounding box center [762, 44] width 30 height 28
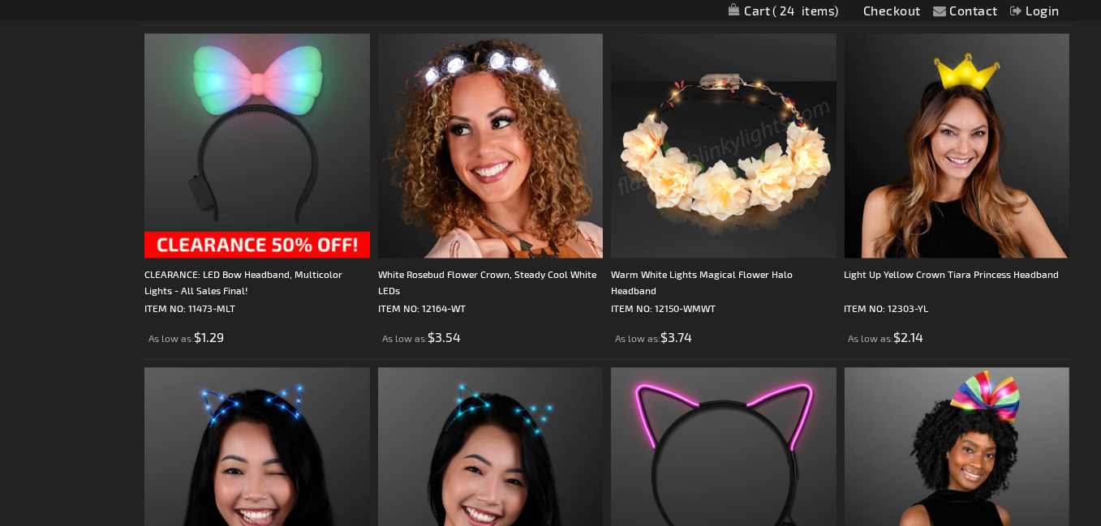
scroll to position [4463, 0]
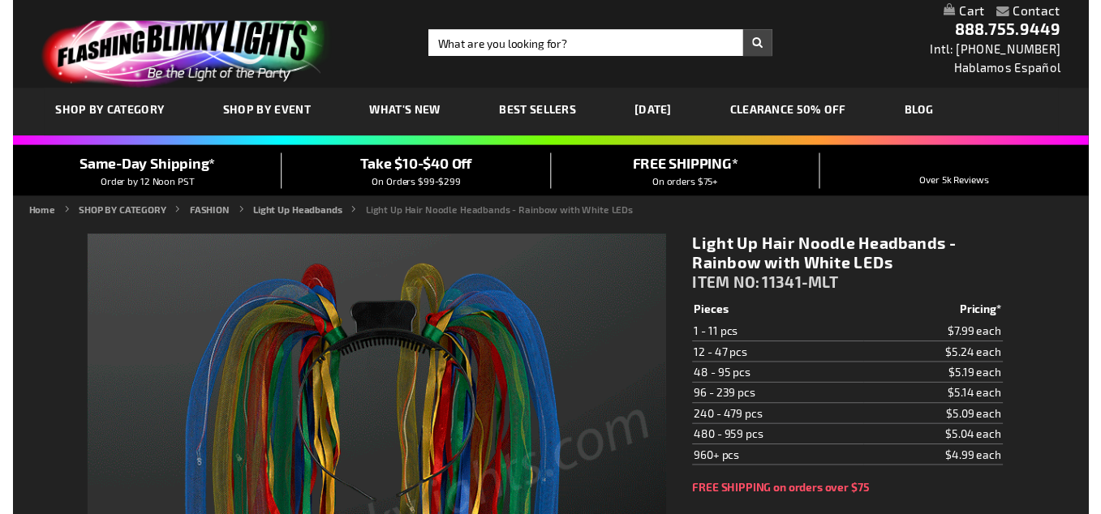
scroll to position [406, 0]
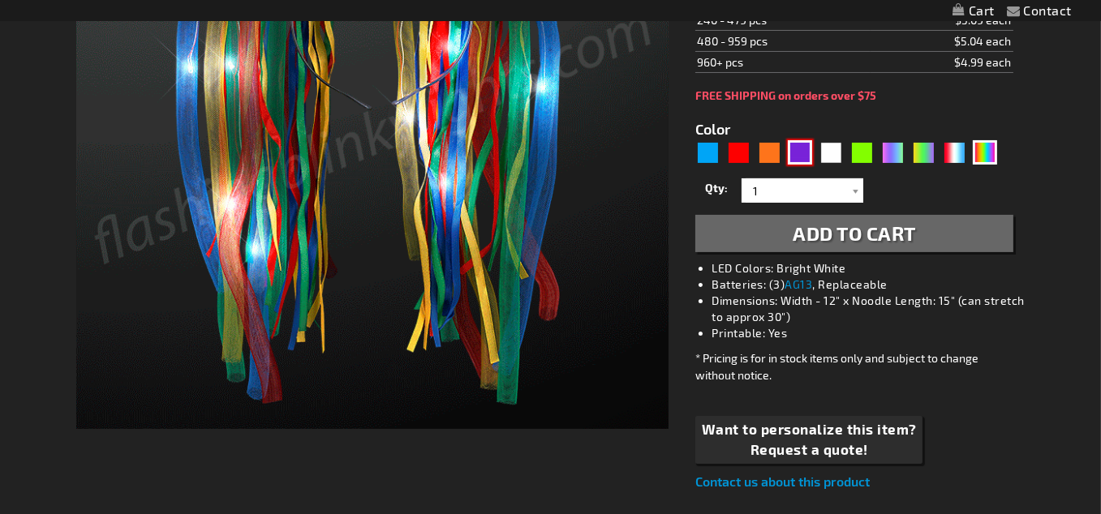
click at [794, 158] on div "Purple" at bounding box center [800, 152] width 24 height 24
type input "5640"
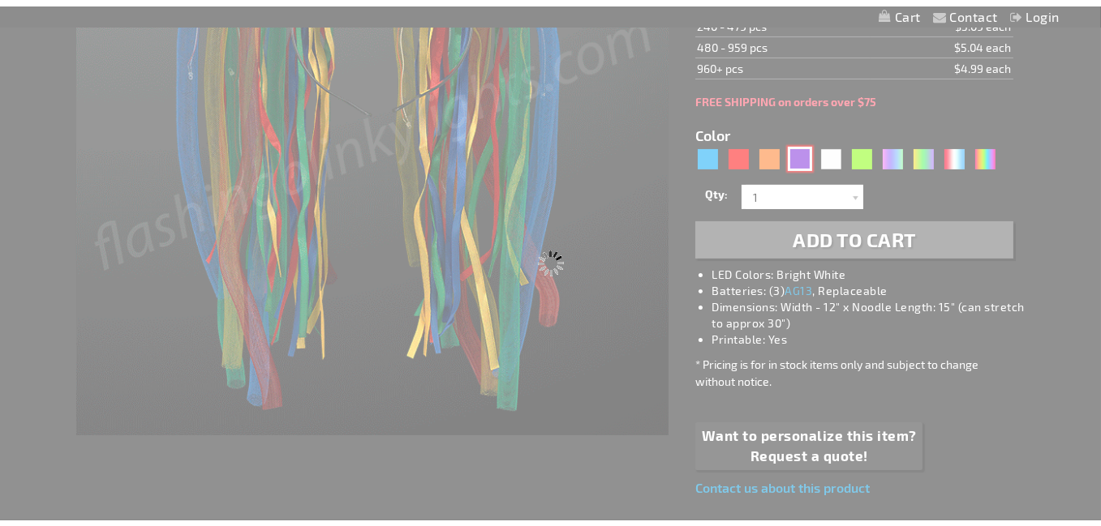
scroll to position [407, 0]
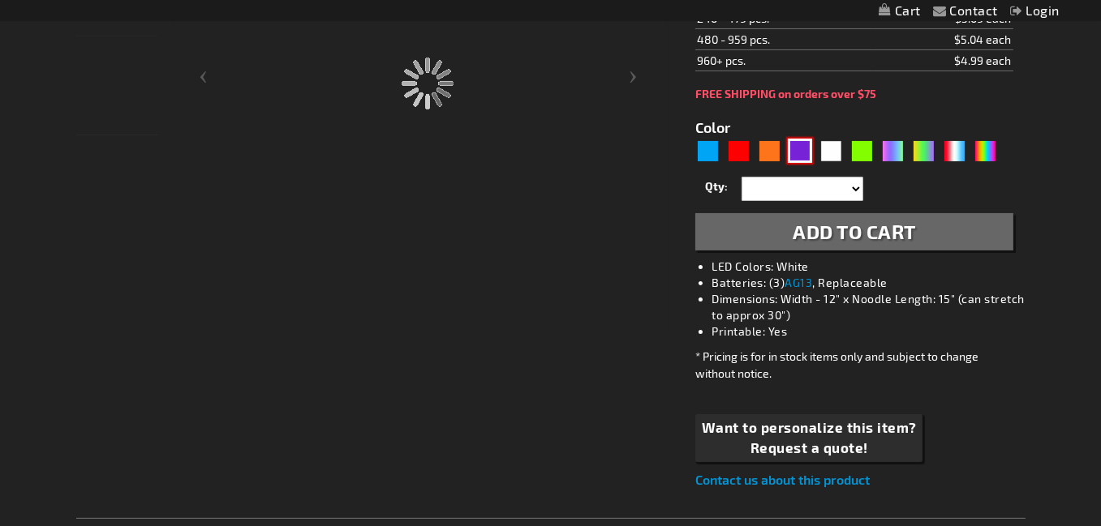
type input "11341-PR"
type input "Customize - Light Up Hair Noodles Headband - Purple - ITEM NO: 11341-PR"
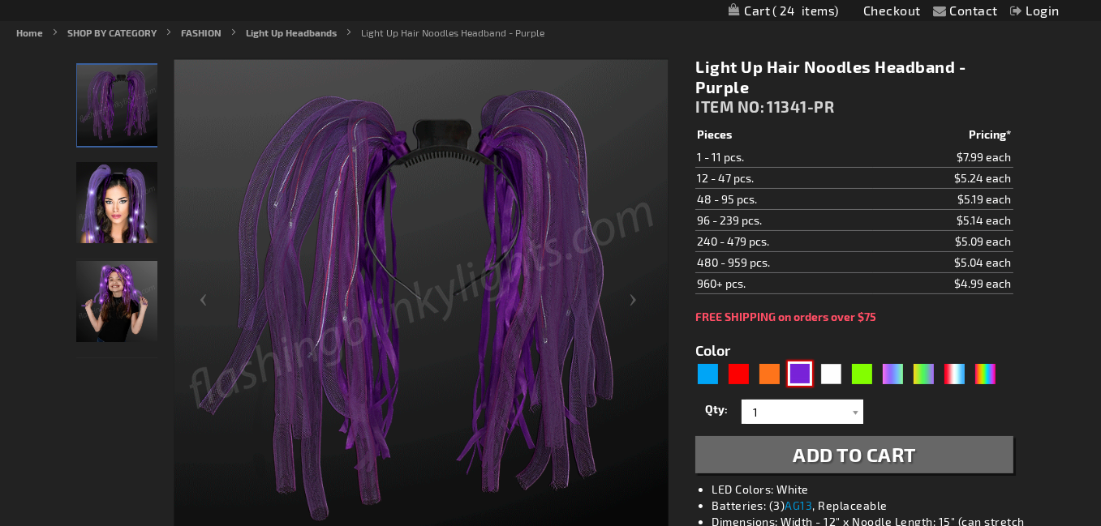
scroll to position [326, 0]
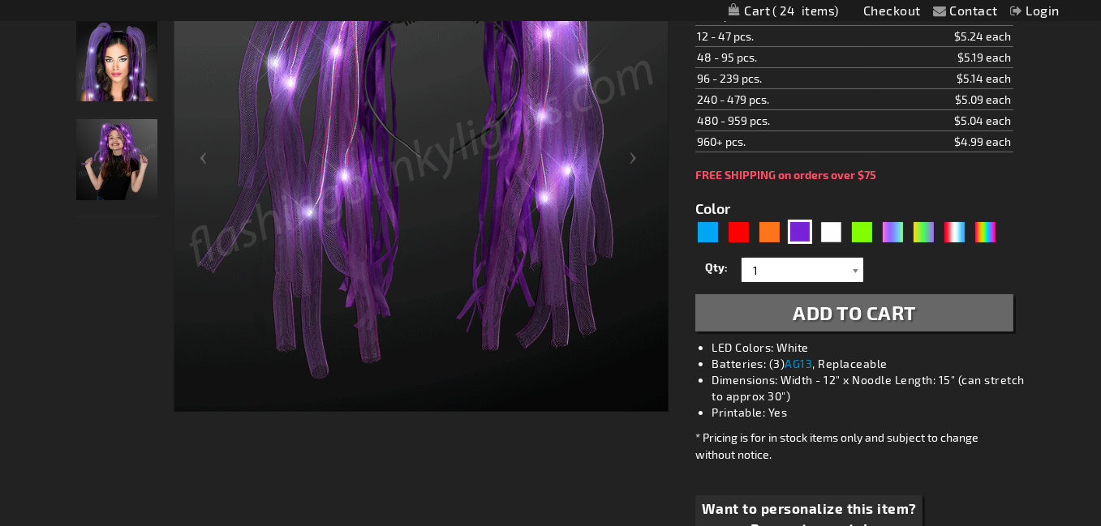
click at [853, 282] on div at bounding box center [855, 270] width 16 height 24
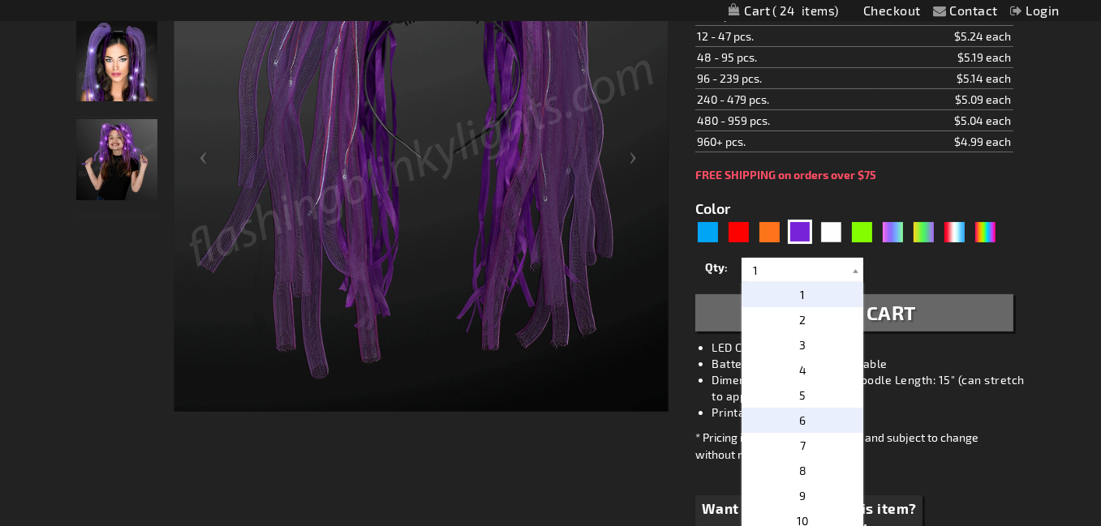
click at [799, 432] on p "6" at bounding box center [802, 420] width 122 height 25
type input "6"
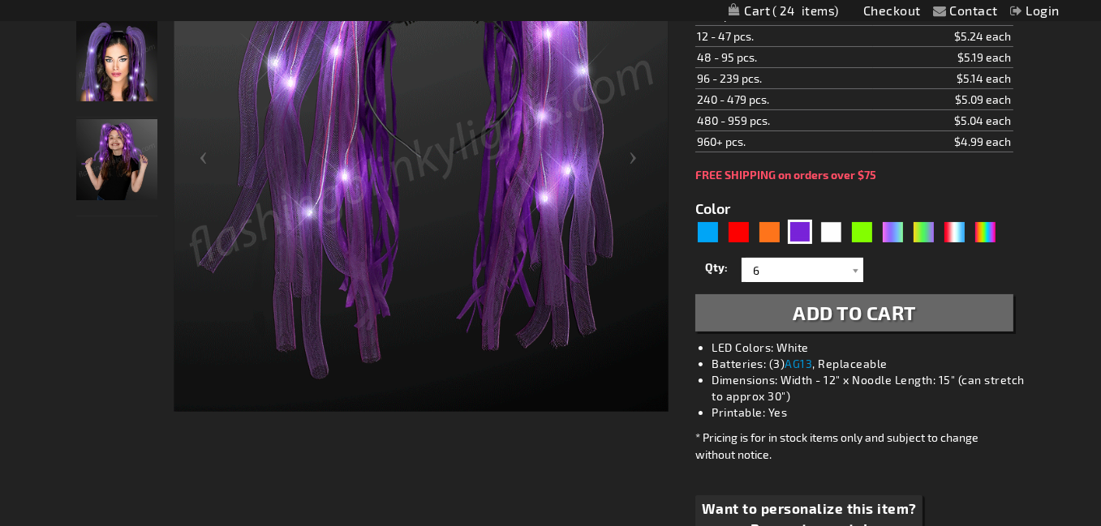
click at [832, 324] on span "Add to Cart" at bounding box center [853, 313] width 123 height 24
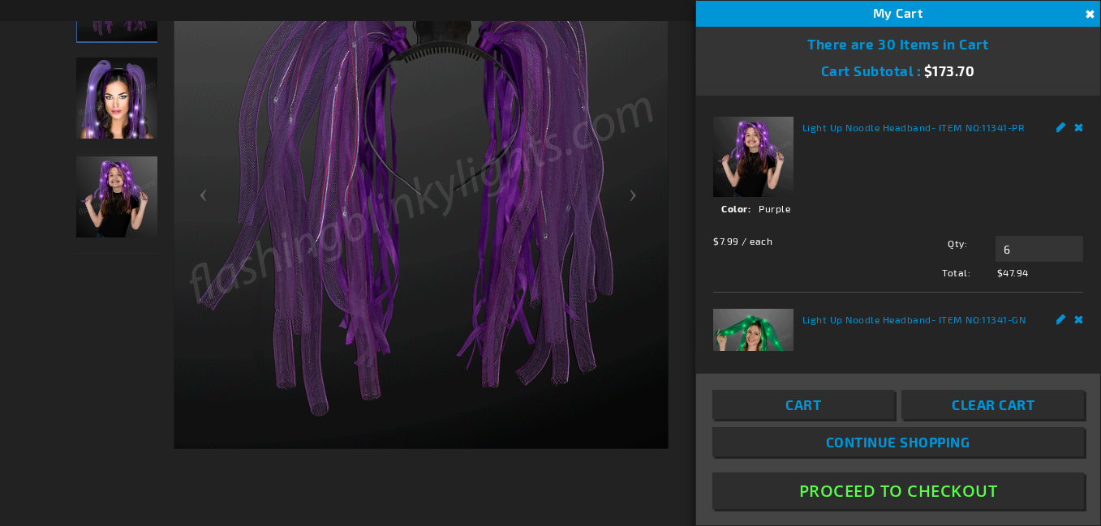
scroll to position [363, 0]
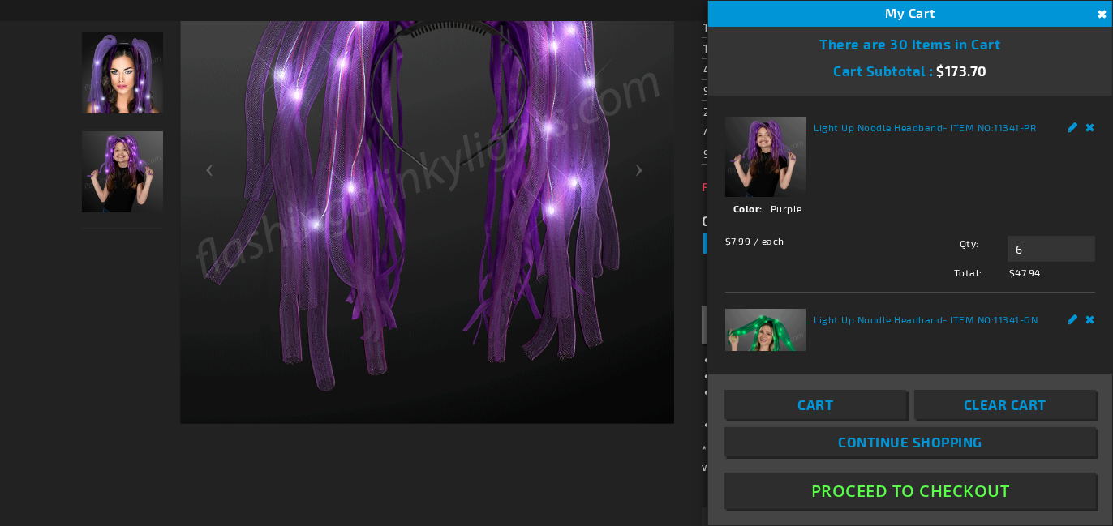
click at [918, 489] on button "Proceed To Checkout" at bounding box center [910, 491] width 372 height 37
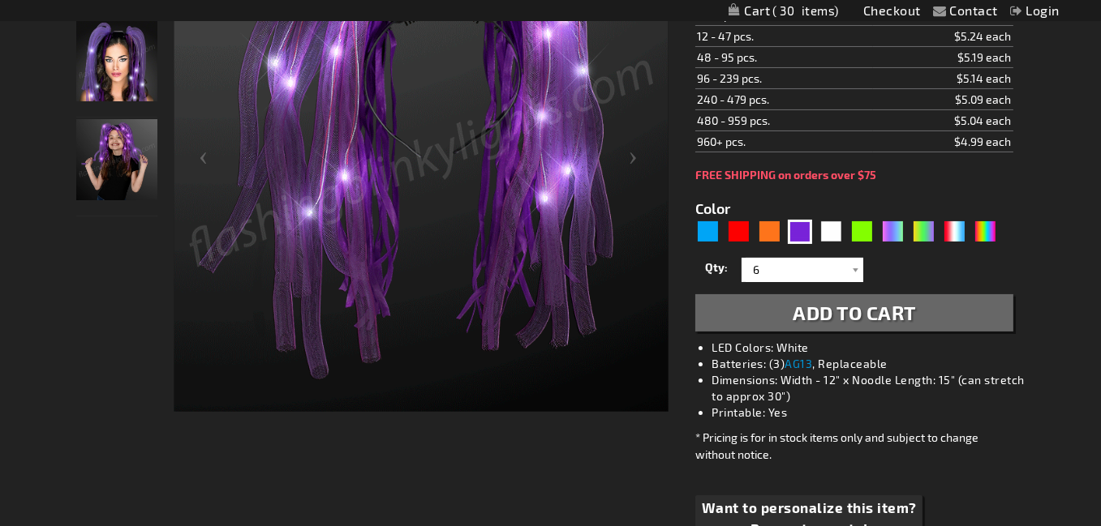
click at [900, 324] on span "Add to Cart" at bounding box center [853, 313] width 123 height 24
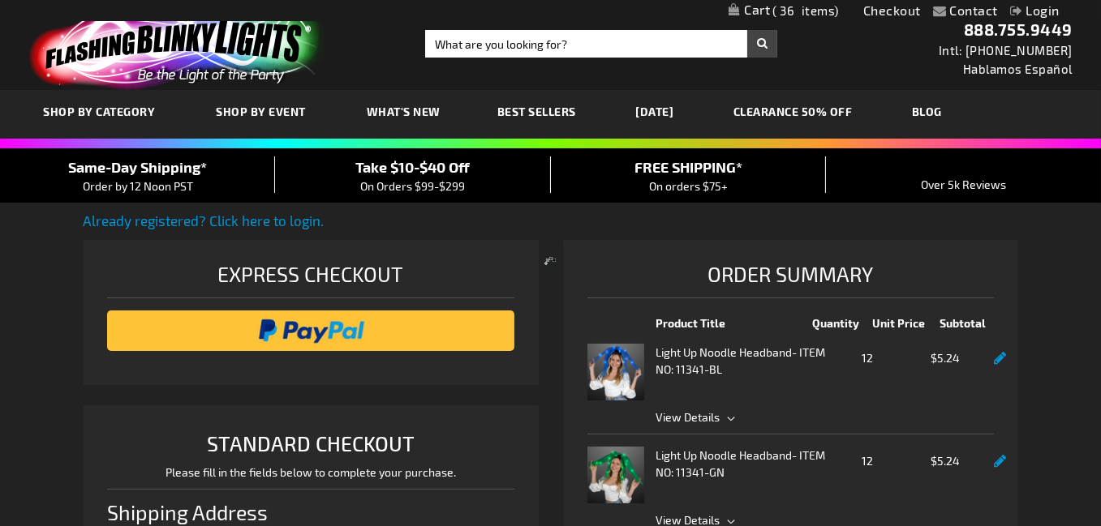
select select "US"
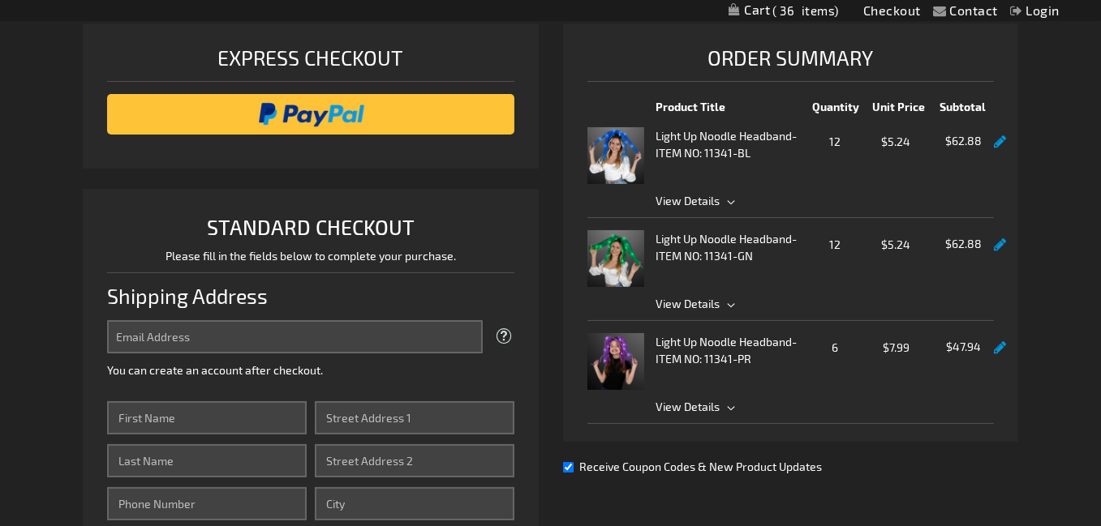
scroll to position [243, 0]
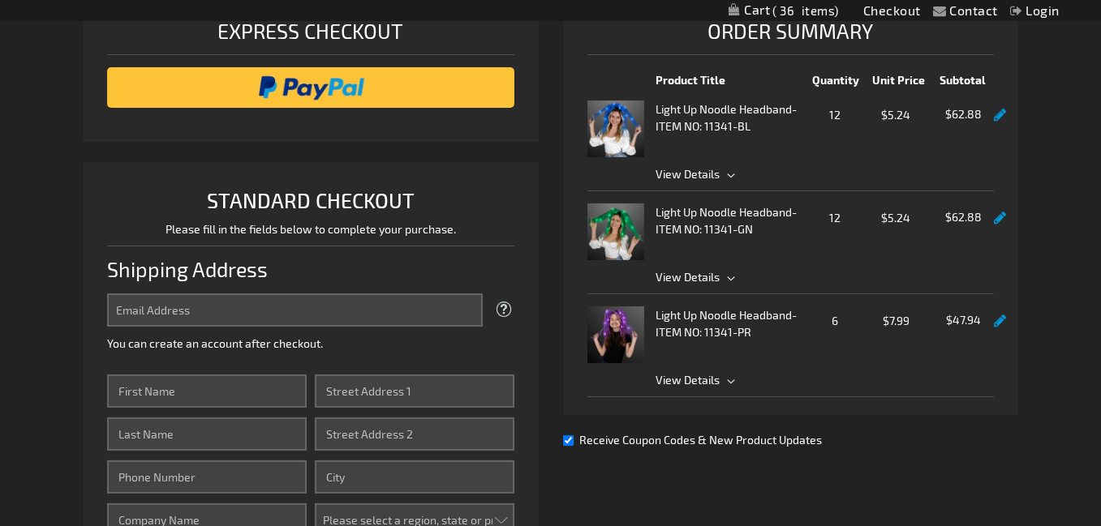
click at [729, 389] on span "View Details" at bounding box center [825, 380] width 338 height 17
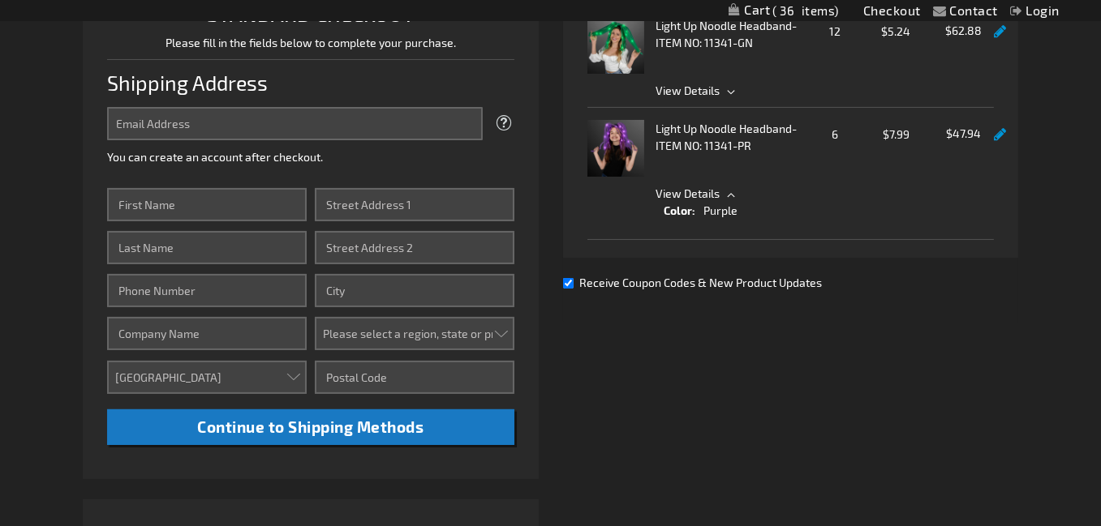
scroll to position [406, 0]
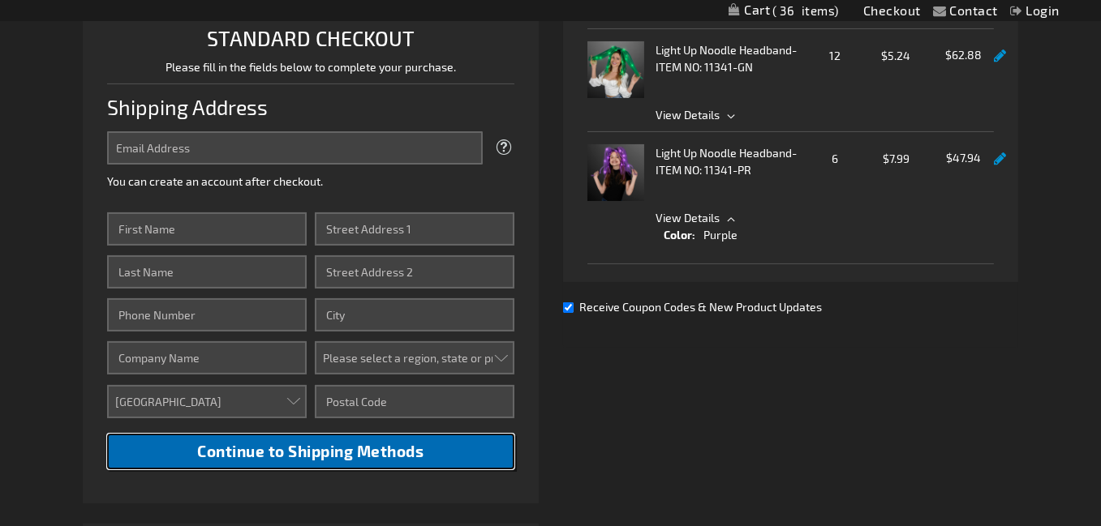
click at [293, 461] on span "Continue to Shipping Methods" at bounding box center [310, 451] width 226 height 19
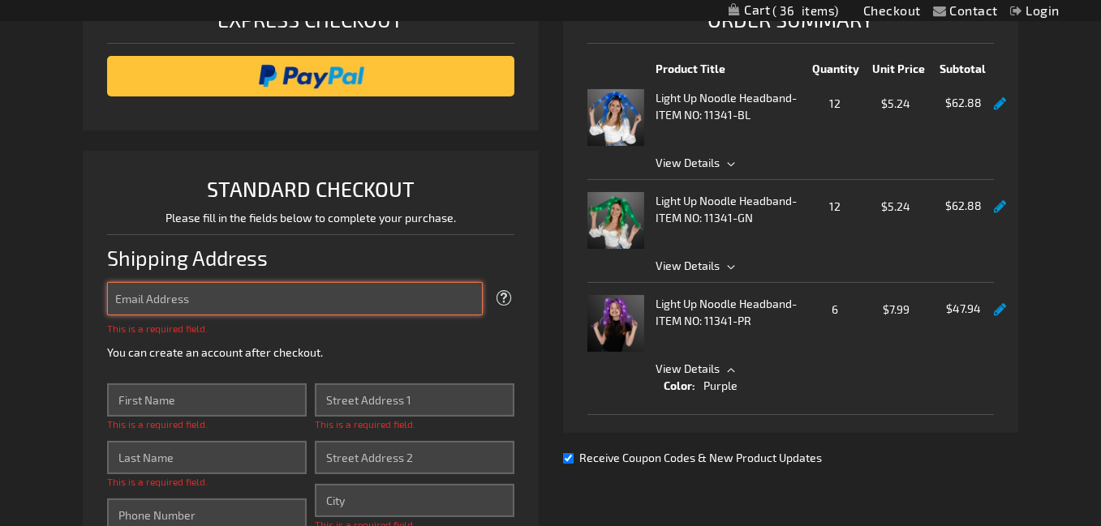
scroll to position [0, 0]
